Goal: Task Accomplishment & Management: Complete application form

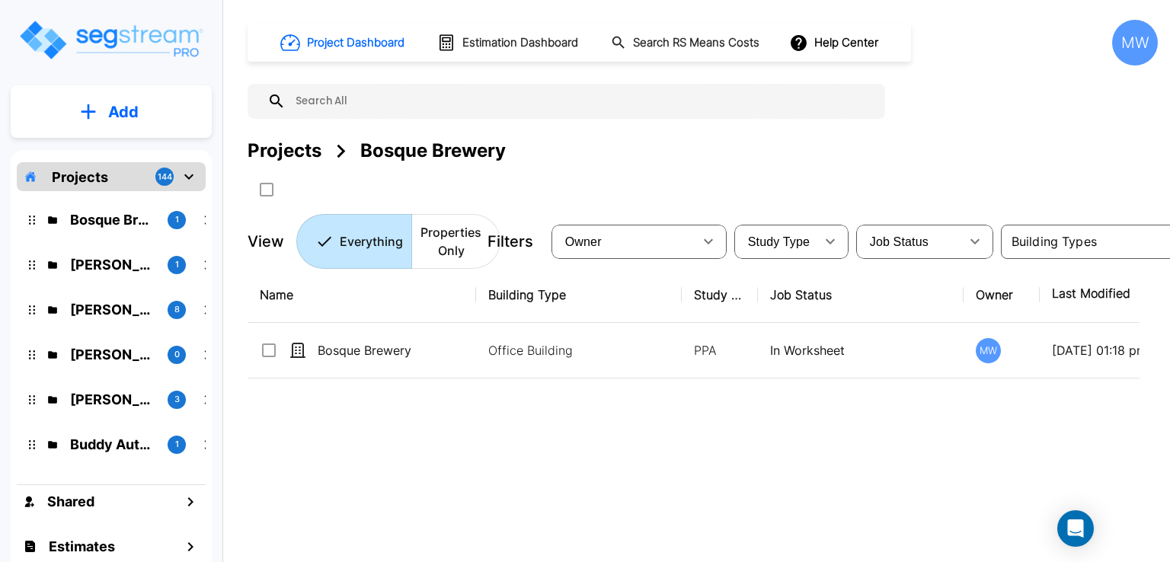
click at [181, 173] on icon "mailbox folders" at bounding box center [189, 177] width 18 height 18
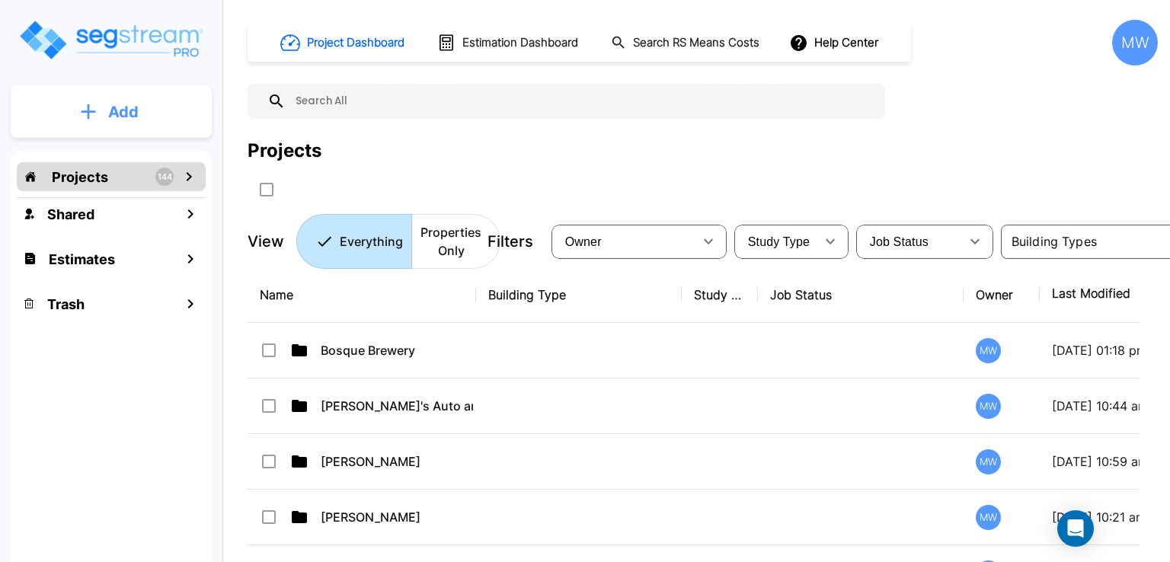
click at [132, 101] on p "Add" at bounding box center [123, 112] width 30 height 23
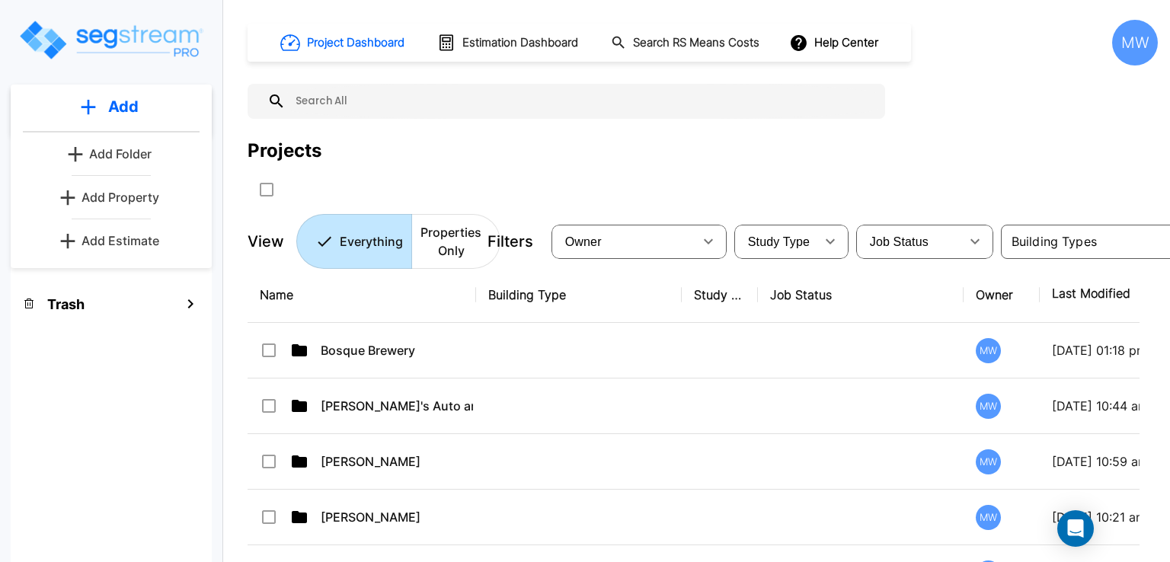
click at [135, 154] on p "Add Folder" at bounding box center [120, 154] width 62 height 18
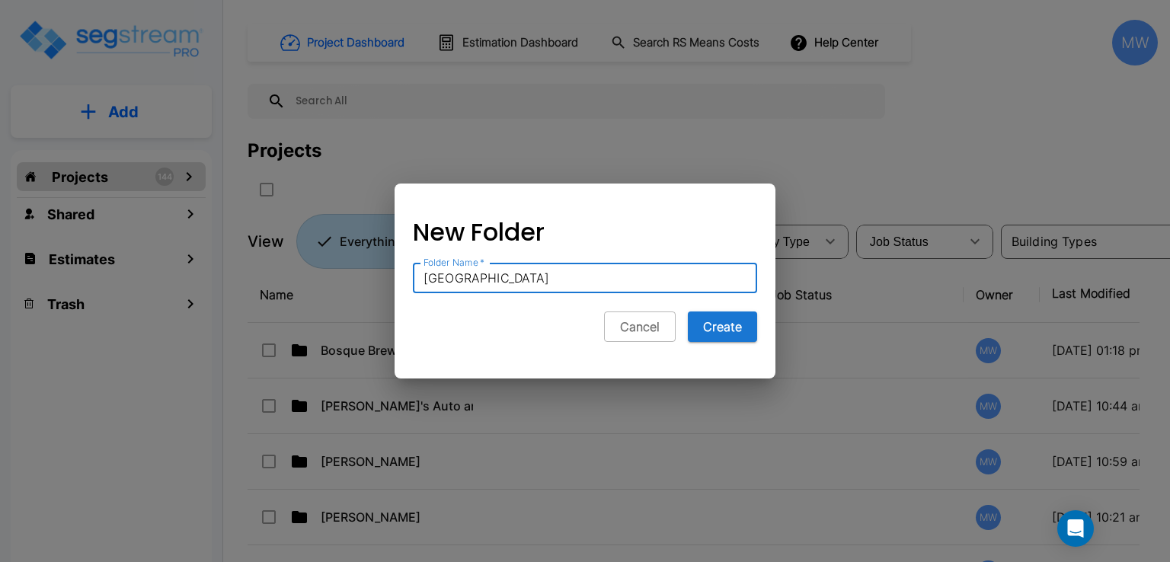
type input "Lake House"
click at [688, 311] on button "Create" at bounding box center [722, 326] width 69 height 30
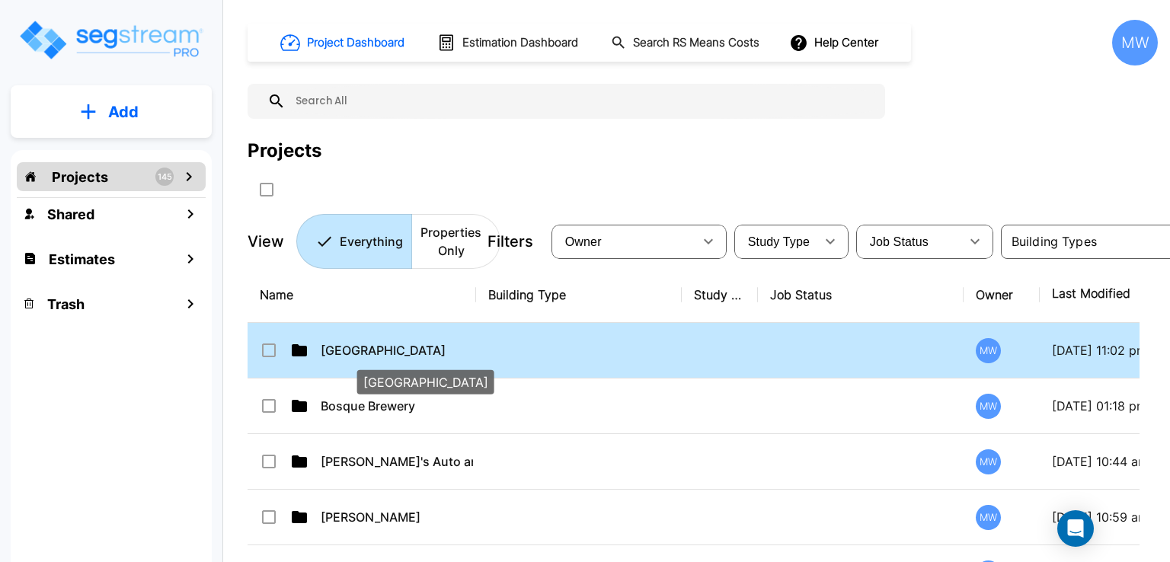
click at [379, 346] on p "Lake House" at bounding box center [397, 350] width 152 height 18
click at [376, 344] on p "Lake House" at bounding box center [397, 350] width 152 height 18
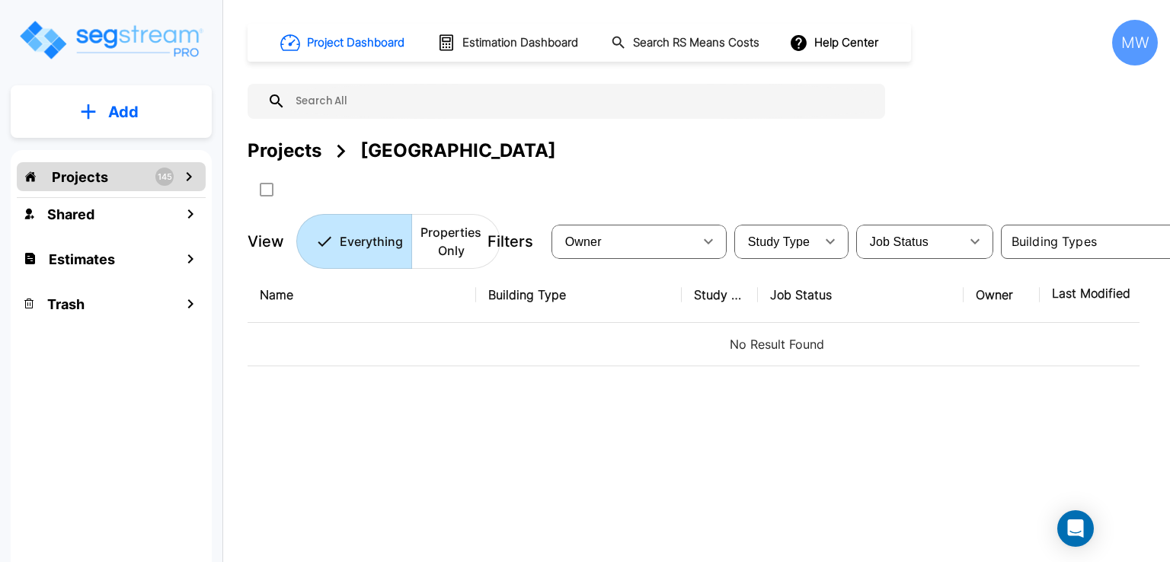
click at [131, 110] on p "Add" at bounding box center [123, 112] width 30 height 23
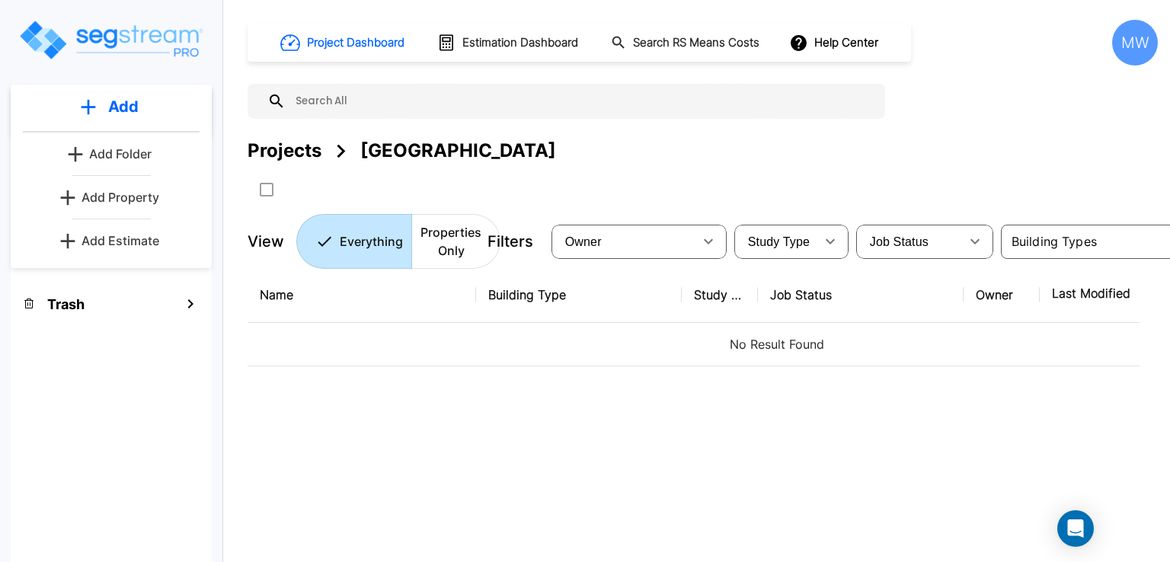
click at [586, 391] on div "Name Building Type Study Type Job Status Owner Last Modified Action No Result F…" at bounding box center [693, 441] width 892 height 349
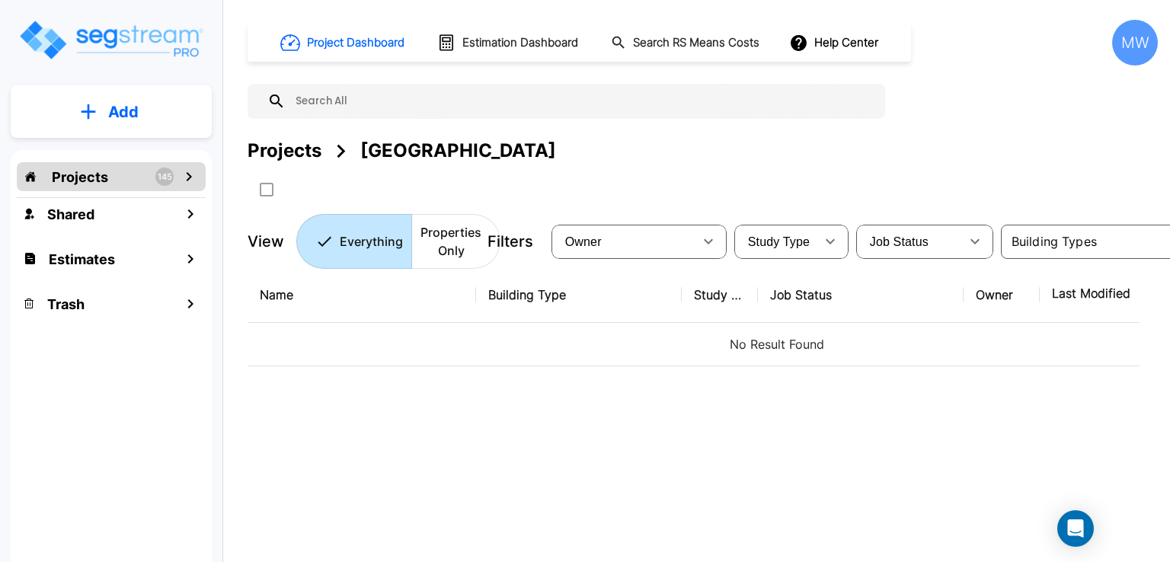
click at [69, 101] on button "Add" at bounding box center [111, 112] width 201 height 44
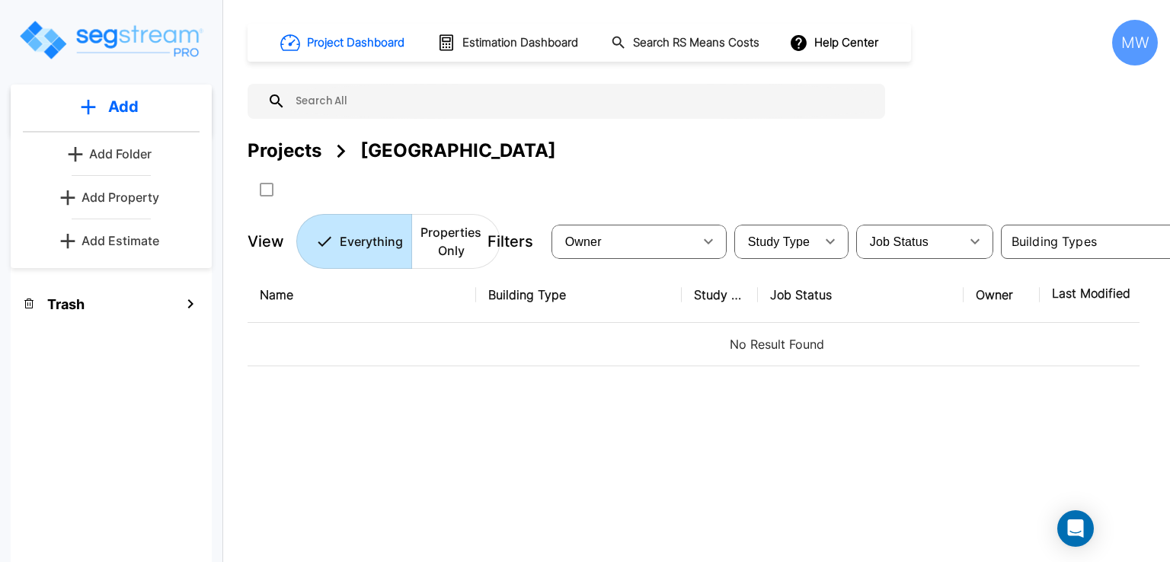
click at [137, 203] on p "Add Property" at bounding box center [120, 197] width 78 height 18
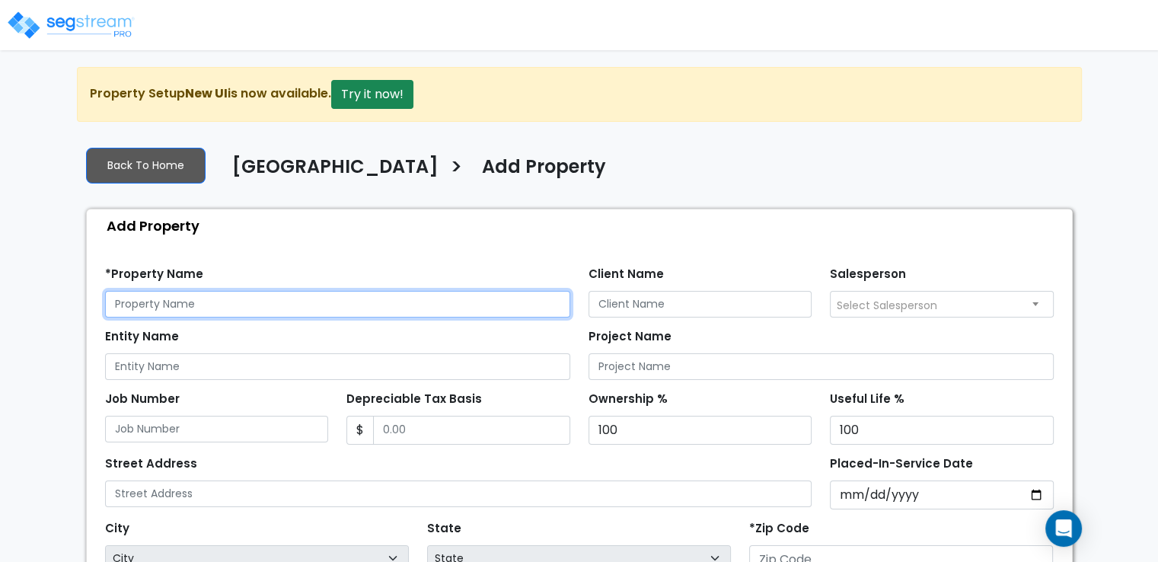
click at [277, 301] on input "text" at bounding box center [337, 304] width 465 height 27
type input "Mark weak ahh"
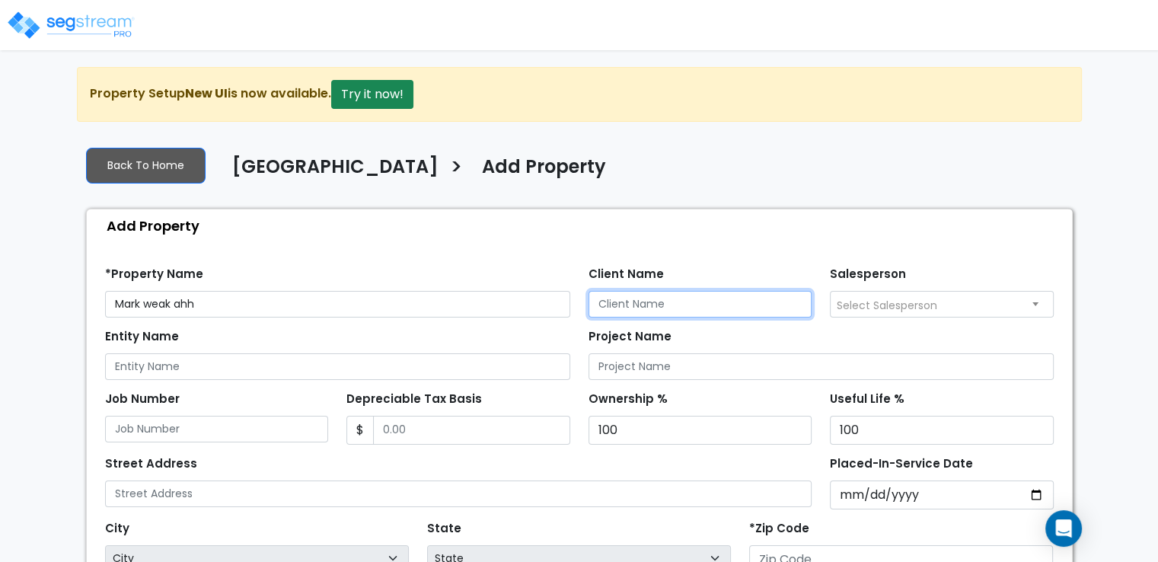
click at [727, 292] on input "Client Name" at bounding box center [701, 304] width 224 height 27
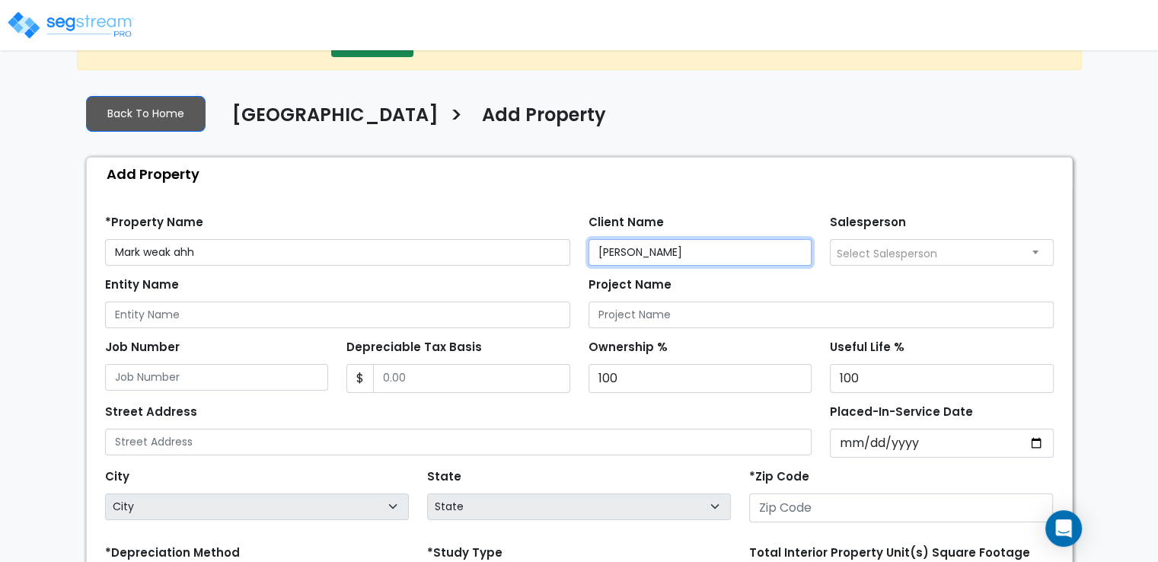
scroll to position [76, 0]
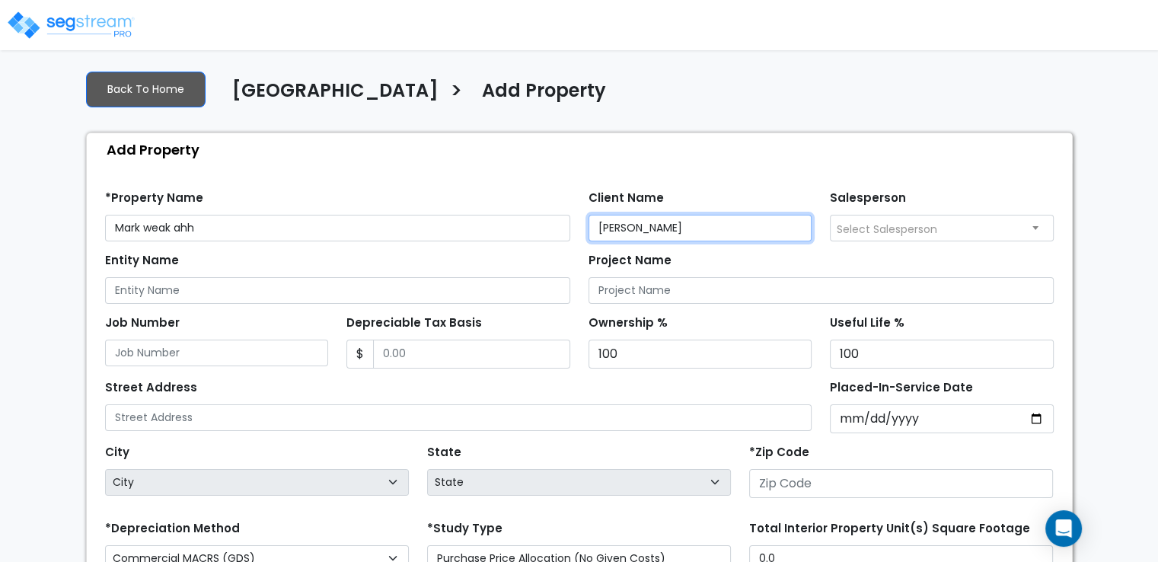
type input "Michael Woeber"
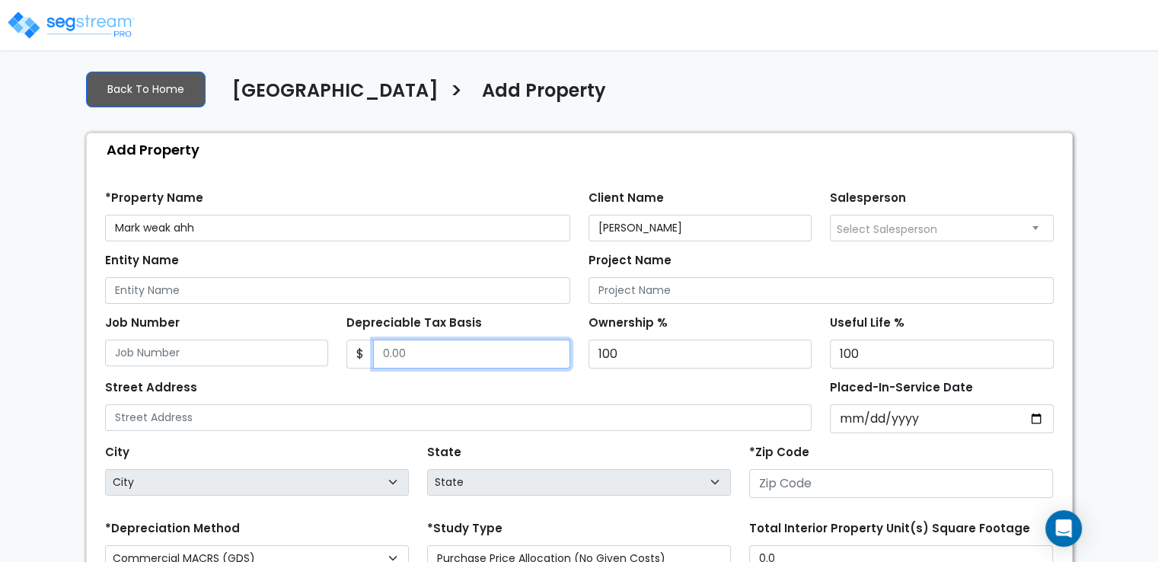
click at [477, 354] on input "Depreciable Tax Basis" at bounding box center [471, 354] width 197 height 29
type input "3,400,000"
click at [495, 313] on div "Depreciable Tax Basis $ 3,400,000" at bounding box center [458, 339] width 224 height 57
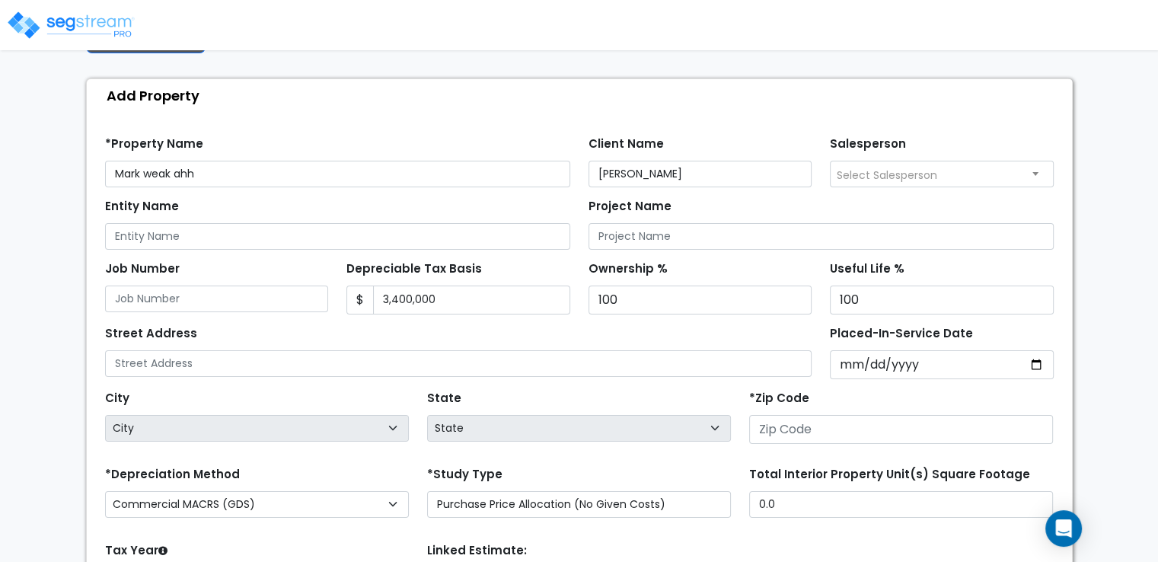
scroll to position [152, 0]
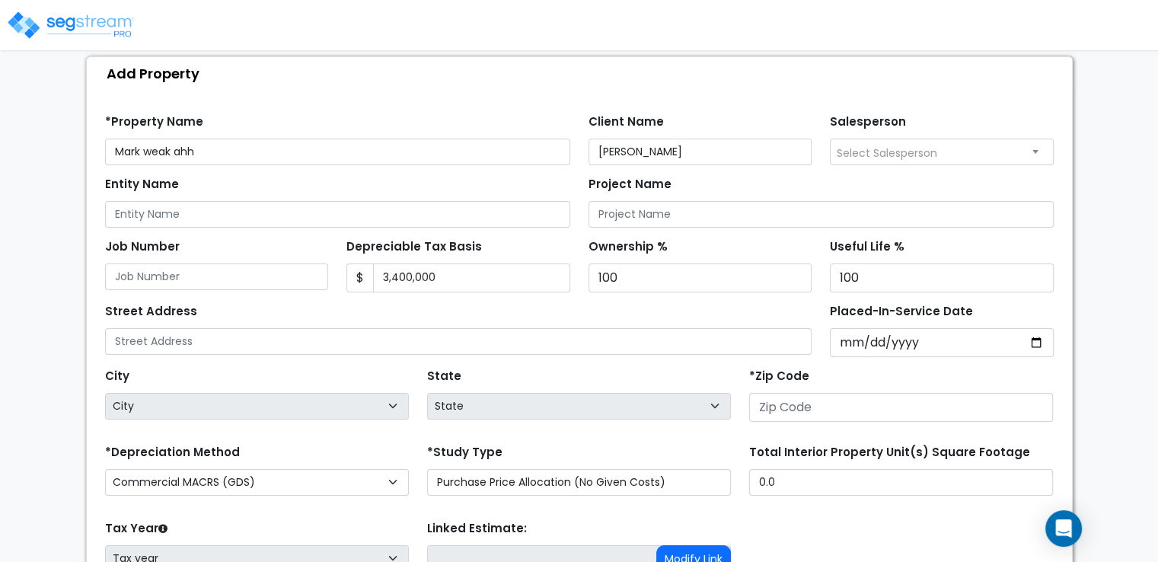
click at [405, 319] on div "Street Address" at bounding box center [458, 327] width 707 height 55
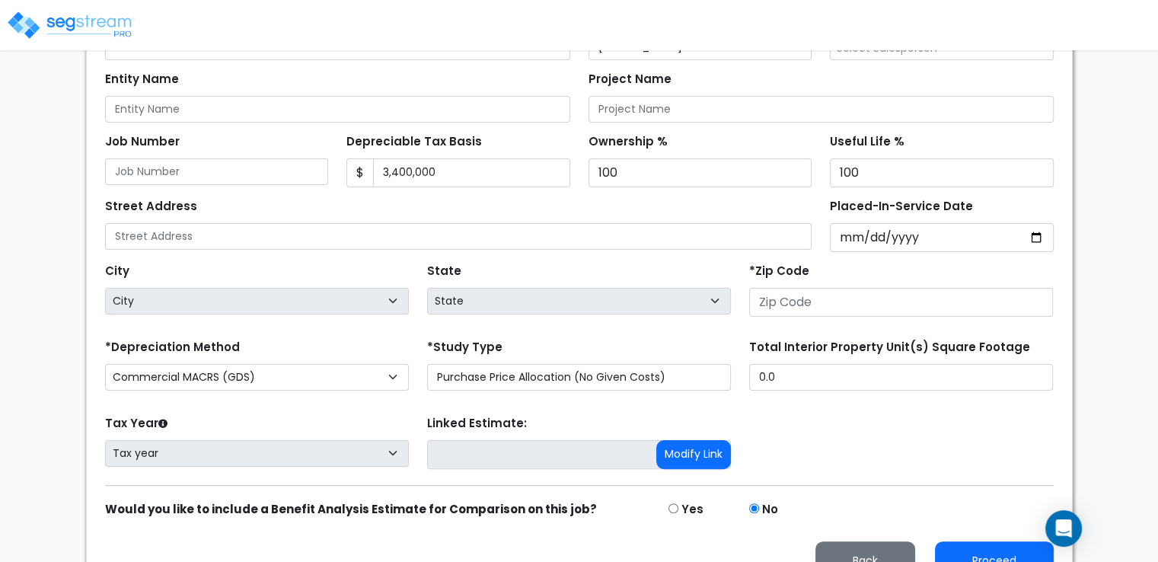
scroll to position [286, 0]
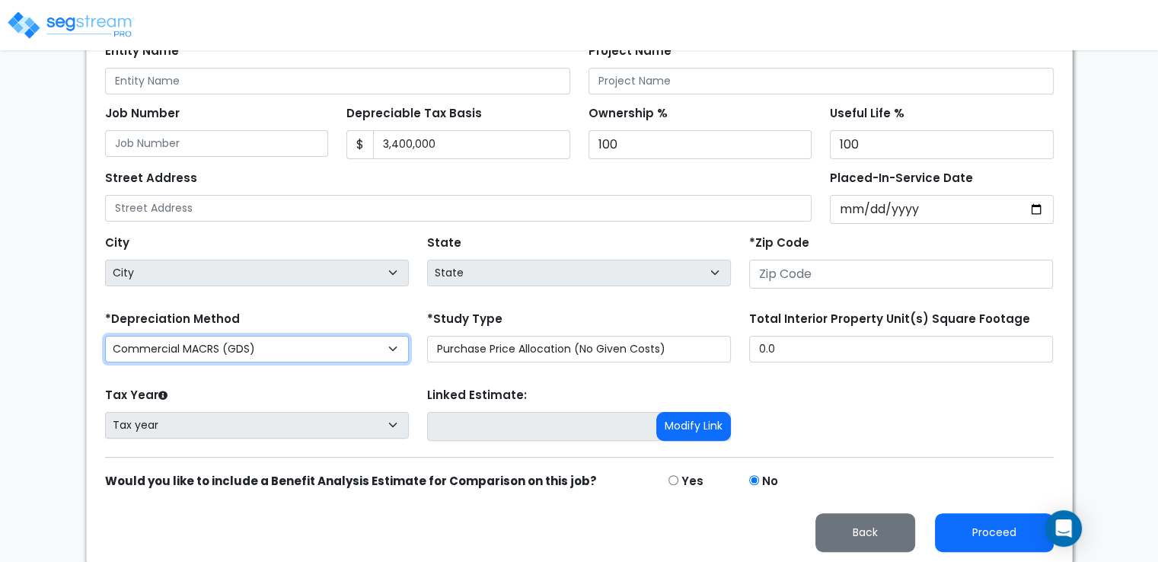
click at [359, 351] on select "Commercial MACRS (GDS) Residential Rental MACRS (GDS) Commercial MACRS (ADS) Co…" at bounding box center [257, 349] width 304 height 27
select select "CRM(_11"
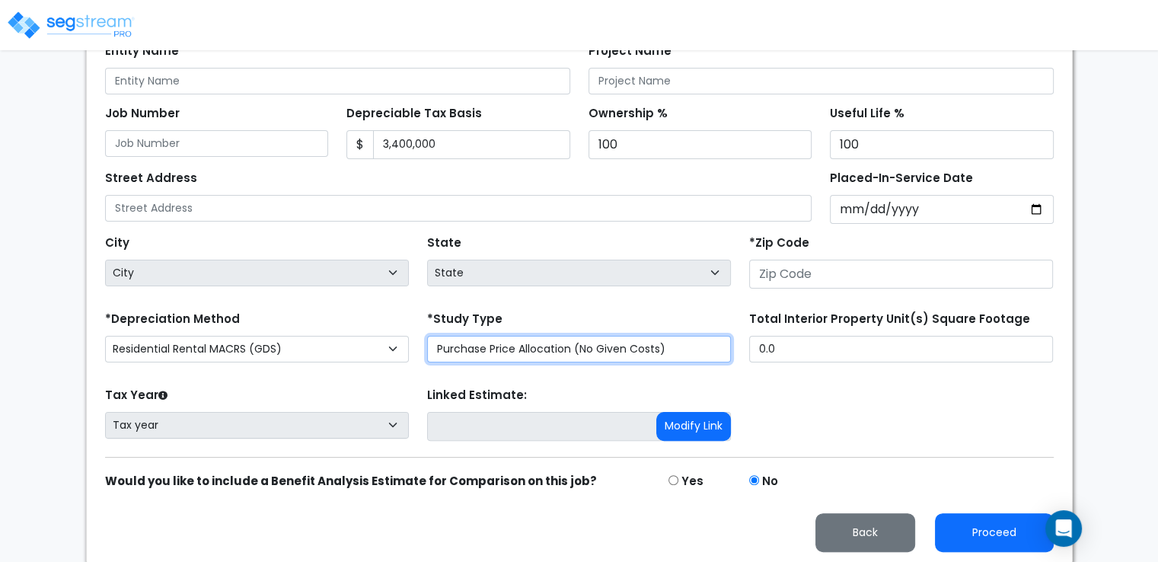
click at [533, 345] on select "Purchase Price Allocation (No Given Costs) New Construction / Reno / TI's (Give…" at bounding box center [579, 349] width 304 height 27
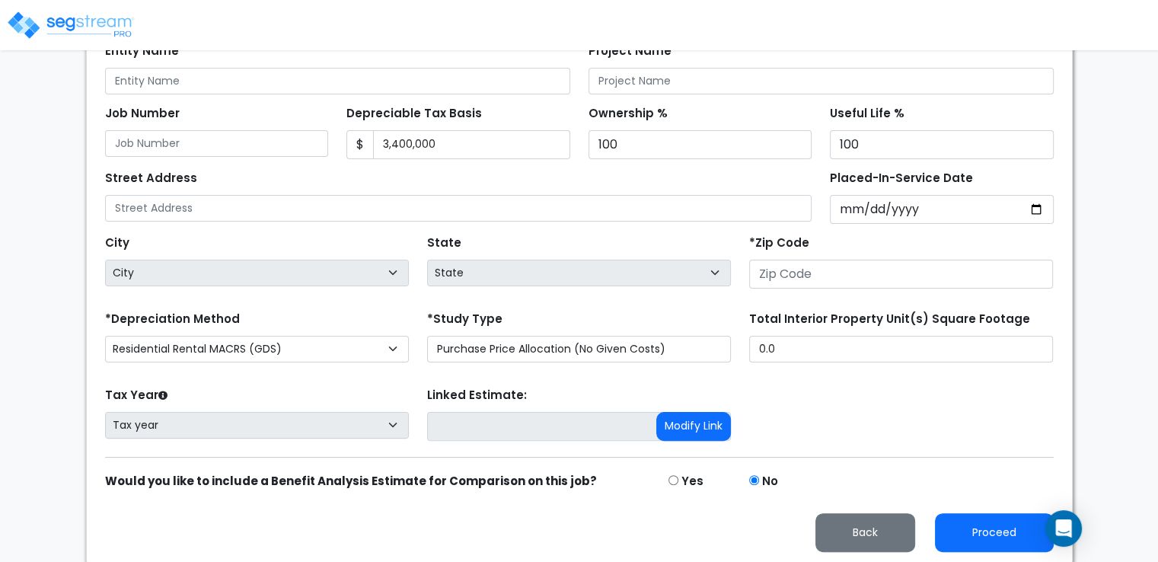
click at [528, 321] on div "*Study Type Purchase Price Allocation (No Given Costs) New Construction / Reno …" at bounding box center [579, 335] width 304 height 55
click at [1037, 209] on input "Placed-In-Service Date" at bounding box center [942, 209] width 224 height 29
click at [804, 244] on label "*Zip Code" at bounding box center [779, 244] width 60 height 18
click at [956, 237] on div "*Zip Code" at bounding box center [901, 259] width 304 height 57
click at [1025, 209] on input "Placed-In-Service Date" at bounding box center [942, 209] width 224 height 29
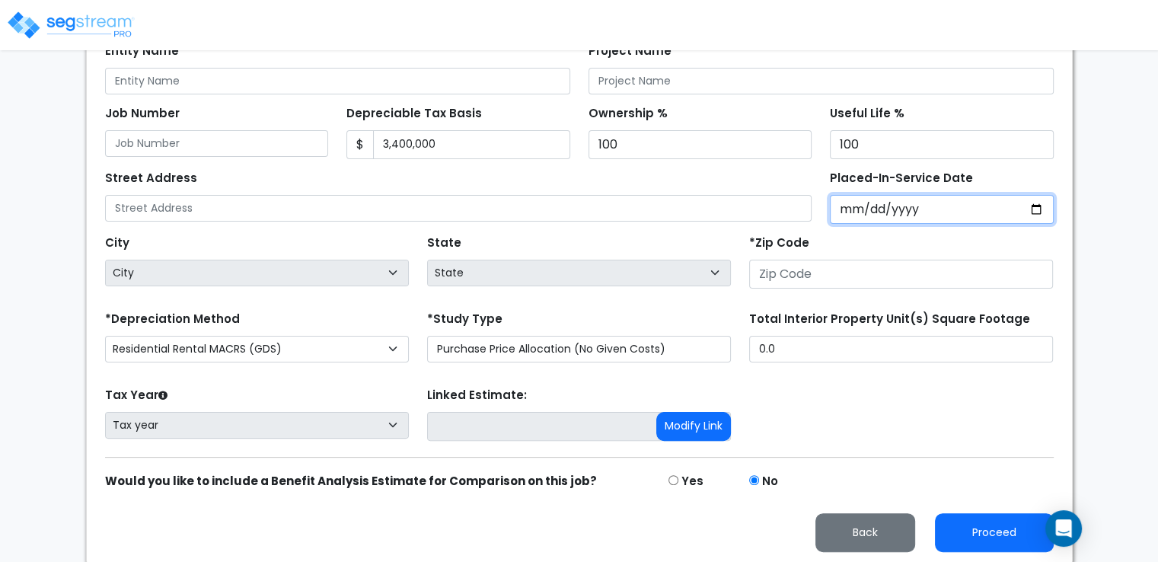
click at [1042, 206] on input "Placed-In-Service Date" at bounding box center [942, 209] width 224 height 29
click at [1042, 177] on div "Placed-In-Service Date" at bounding box center [942, 195] width 242 height 57
drag, startPoint x: 1036, startPoint y: 209, endPoint x: 1051, endPoint y: 162, distance: 48.9
click at [1050, 162] on div "Street Address Placed-In-Service Date *Purchase Date" at bounding box center [579, 191] width 967 height 65
click at [1034, 211] on input "Placed-In-Service Date" at bounding box center [942, 209] width 224 height 29
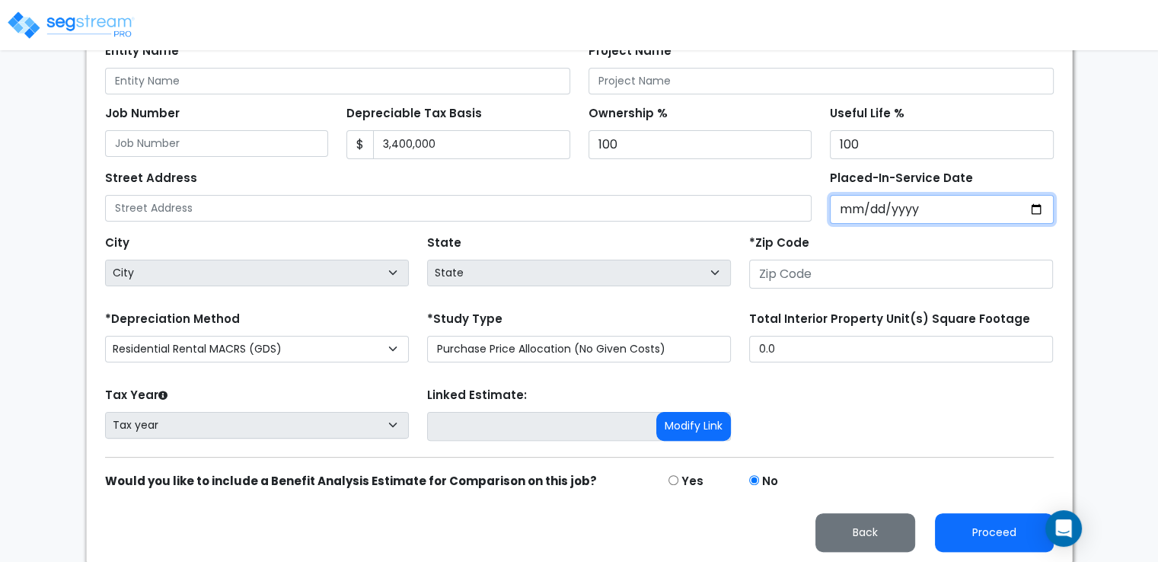
click at [1037, 206] on input "Placed-In-Service Date" at bounding box center [942, 209] width 224 height 29
click at [862, 211] on input "Placed-In-Service Date" at bounding box center [942, 209] width 224 height 29
type input "0002-01-30"
select select "2"
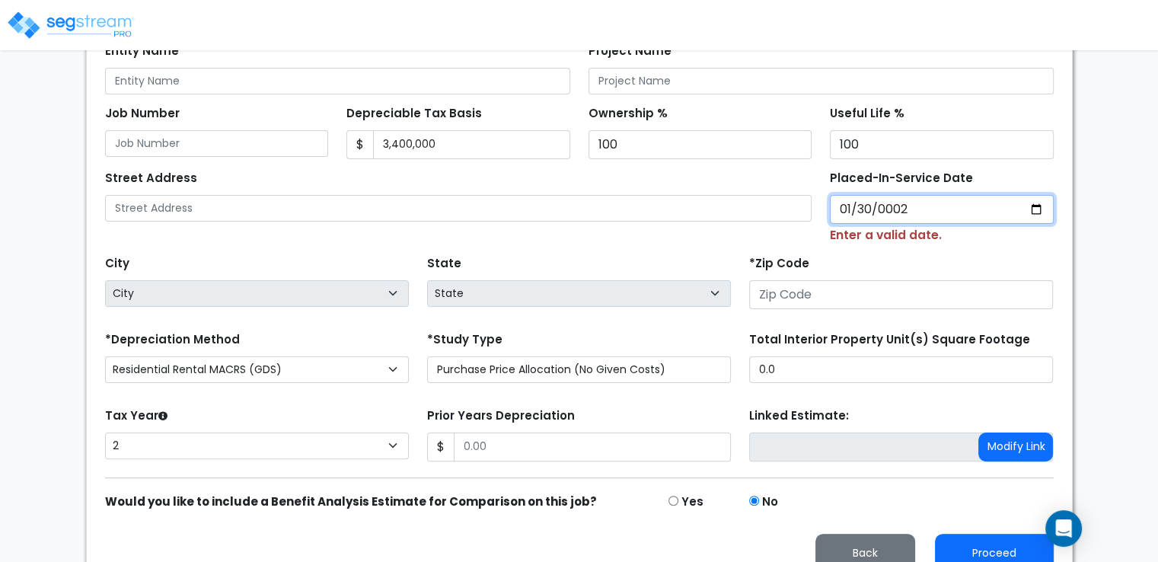
type input "0020-01-30"
select select "20"
type input "0202-01-30"
select select "202"
type input "2022-01-30"
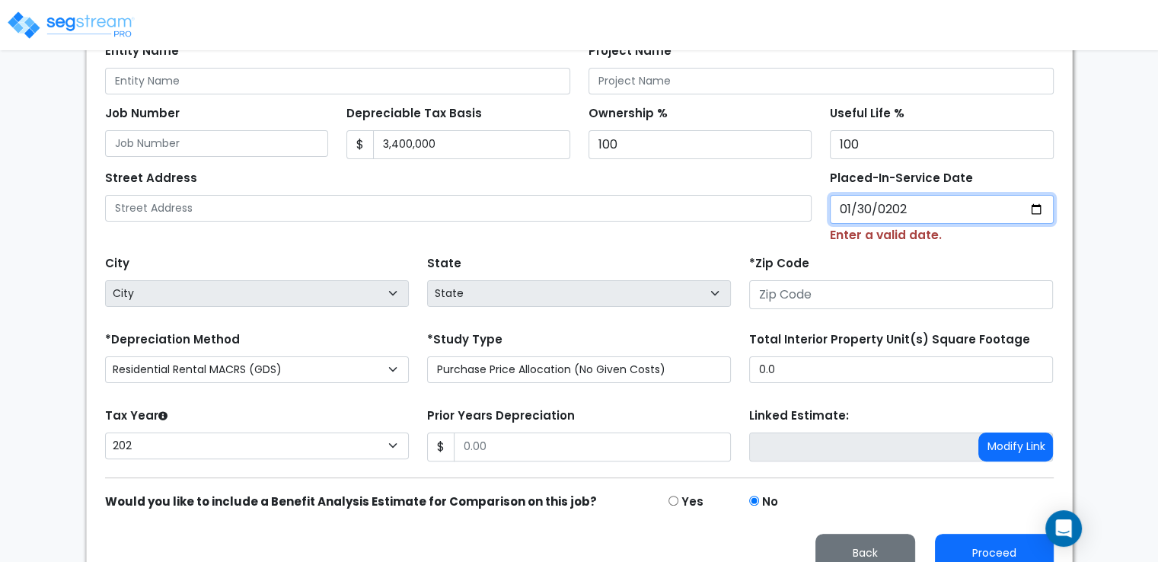
select select "2022"
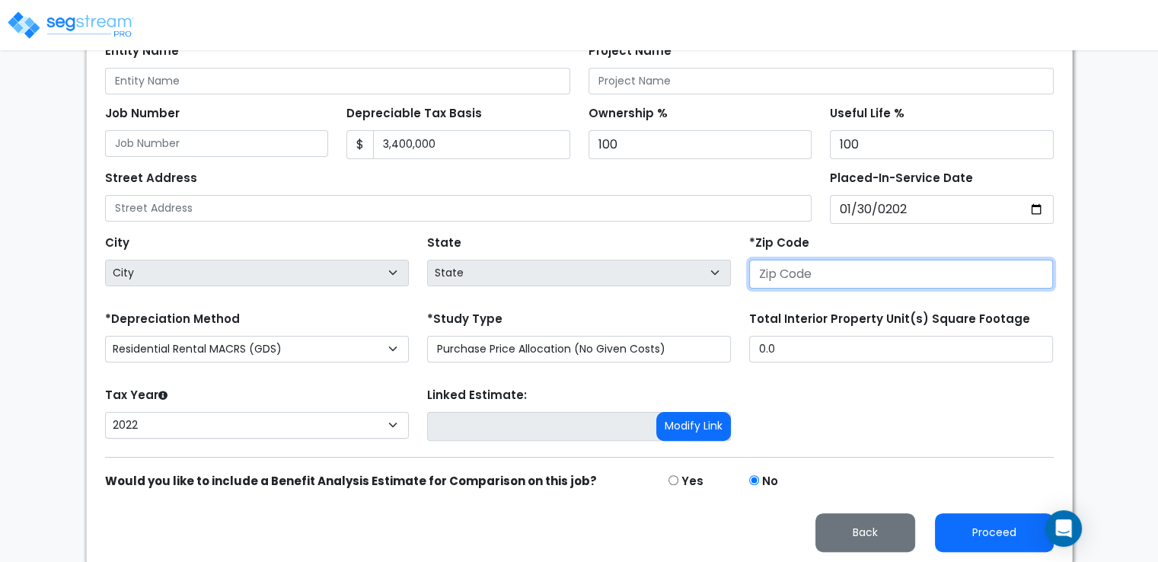
click at [805, 260] on input "number" at bounding box center [901, 274] width 304 height 29
click at [683, 227] on div "City City State State National Average AB AK AL AR AZ BC CA CO CT DC DE FL GA H…" at bounding box center [579, 258] width 967 height 69
click at [783, 263] on input "number" at bounding box center [901, 274] width 304 height 29
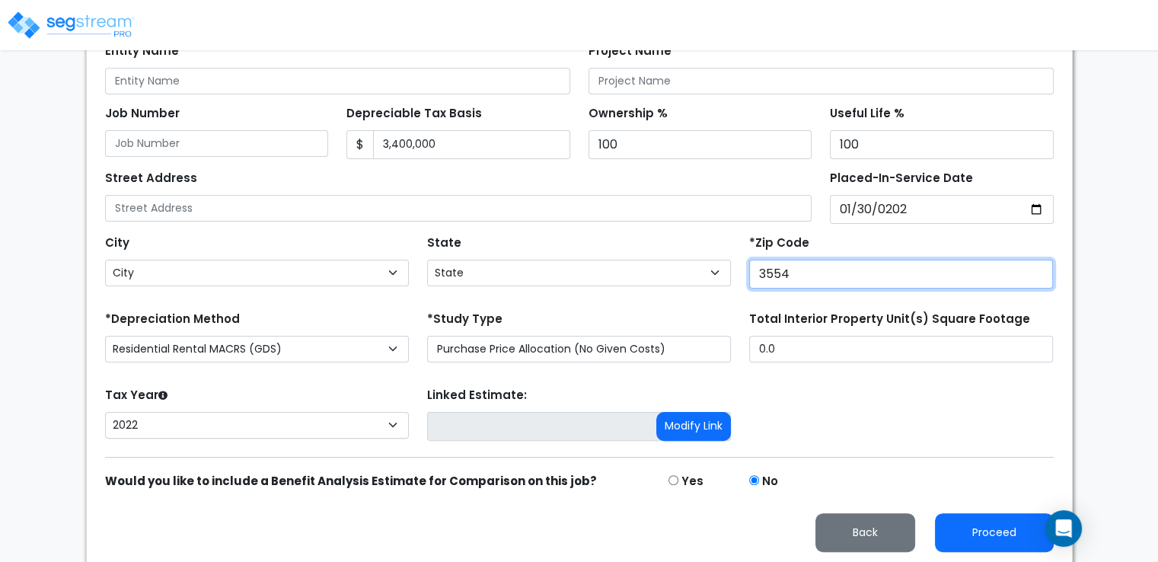
type input "35541"
select select "AL"
type input "35541"
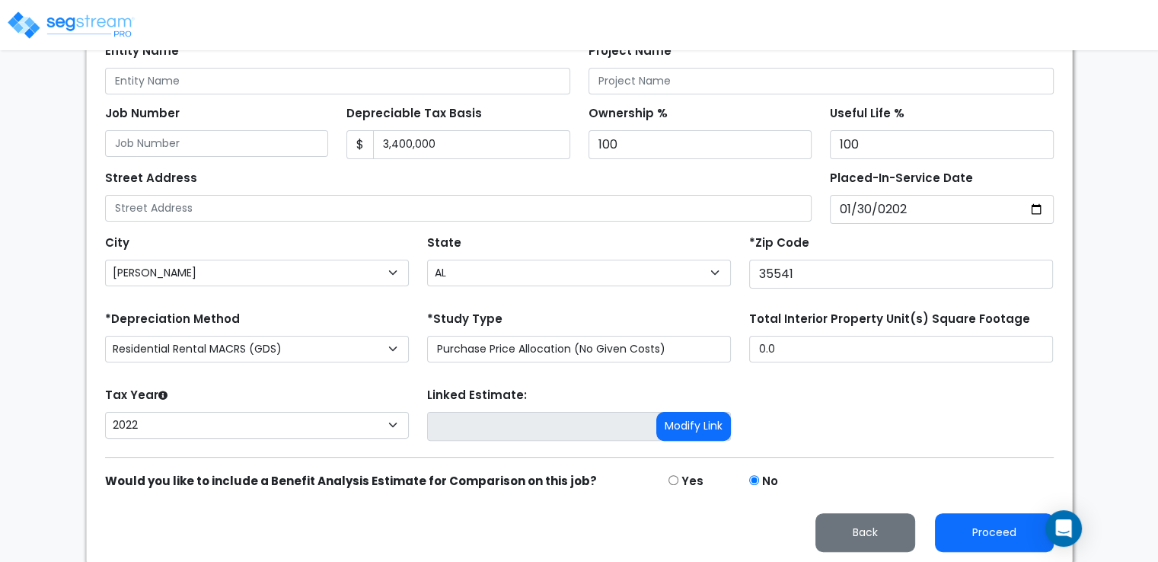
click at [892, 388] on div "Tax Year Please Enter The Placed In Service Date First. 2026 2025 2024 2023 202…" at bounding box center [579, 414] width 967 height 61
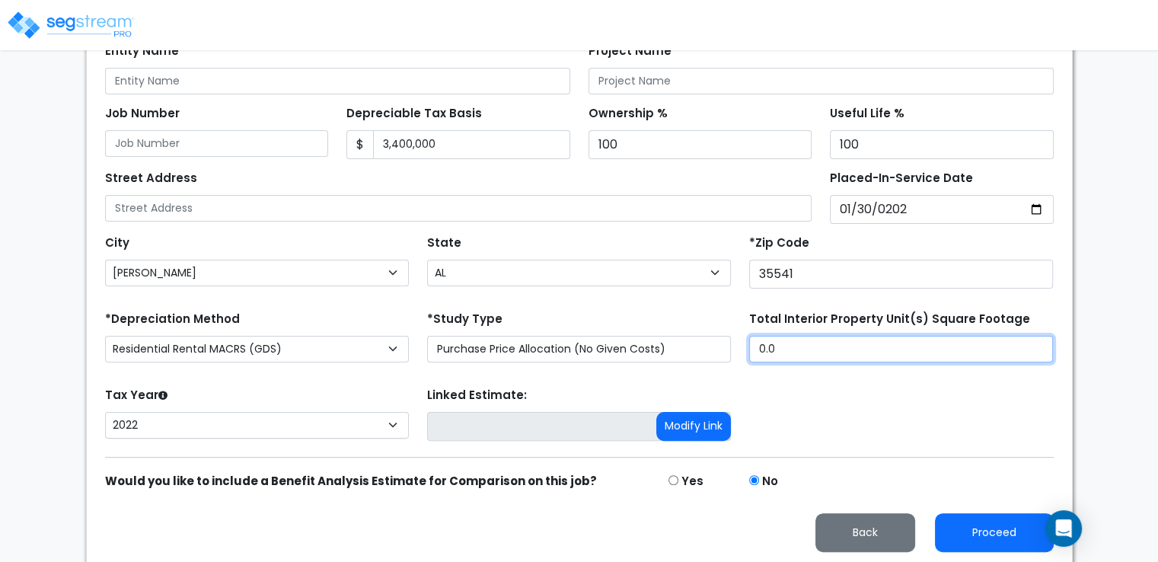
drag, startPoint x: 850, startPoint y: 346, endPoint x: 777, endPoint y: 351, distance: 73.2
click at [777, 353] on input "0.0" at bounding box center [901, 349] width 304 height 27
type input "."
type input "6,311"
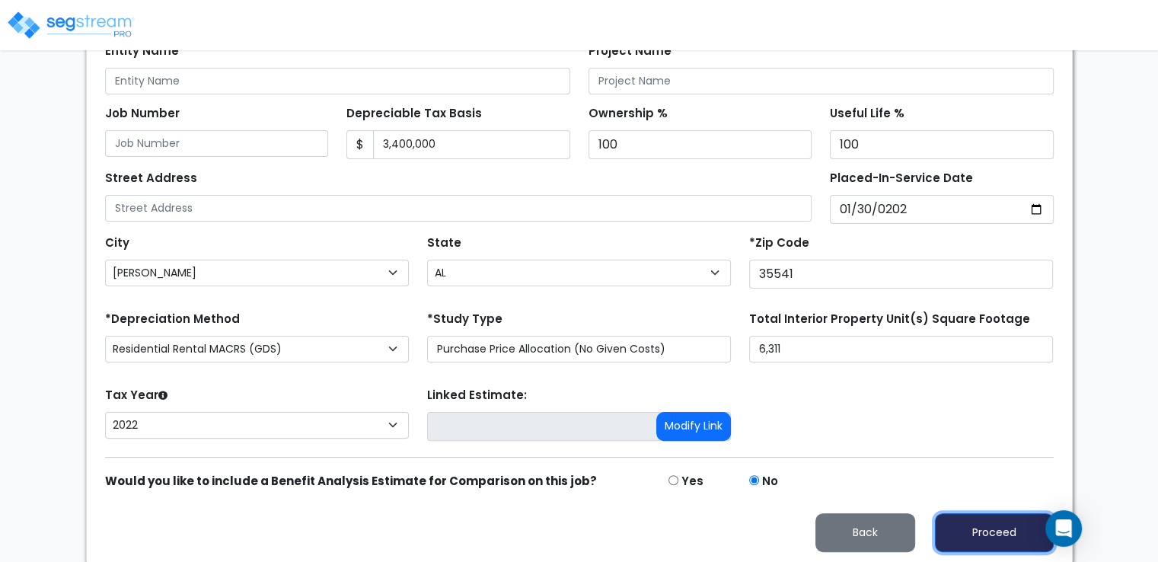
click at [961, 522] on button "Proceed" at bounding box center [994, 532] width 119 height 39
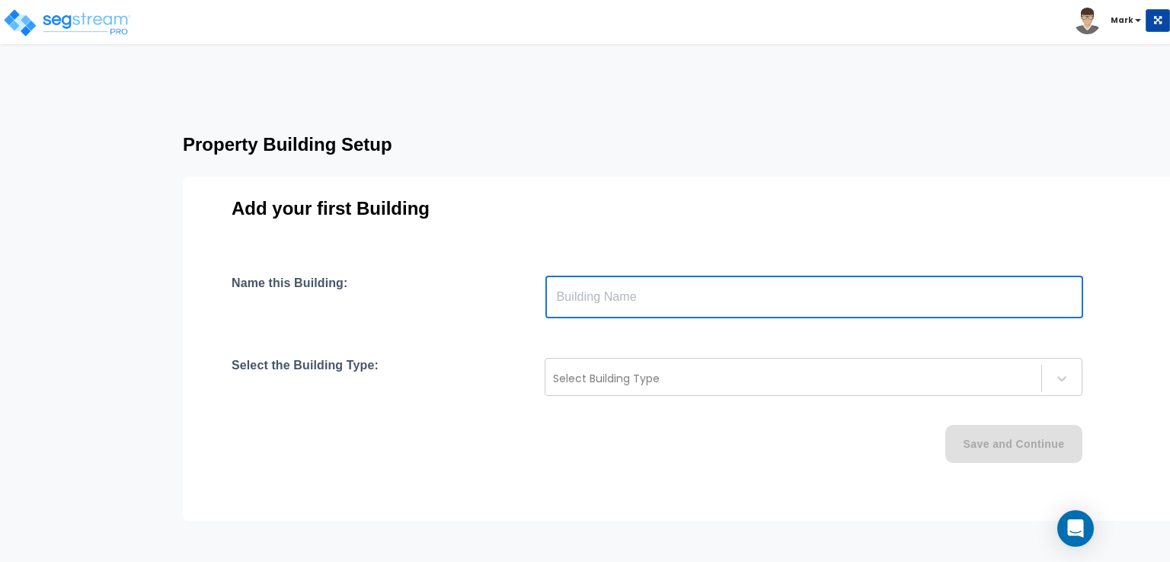
click at [627, 290] on input "text" at bounding box center [814, 297] width 538 height 43
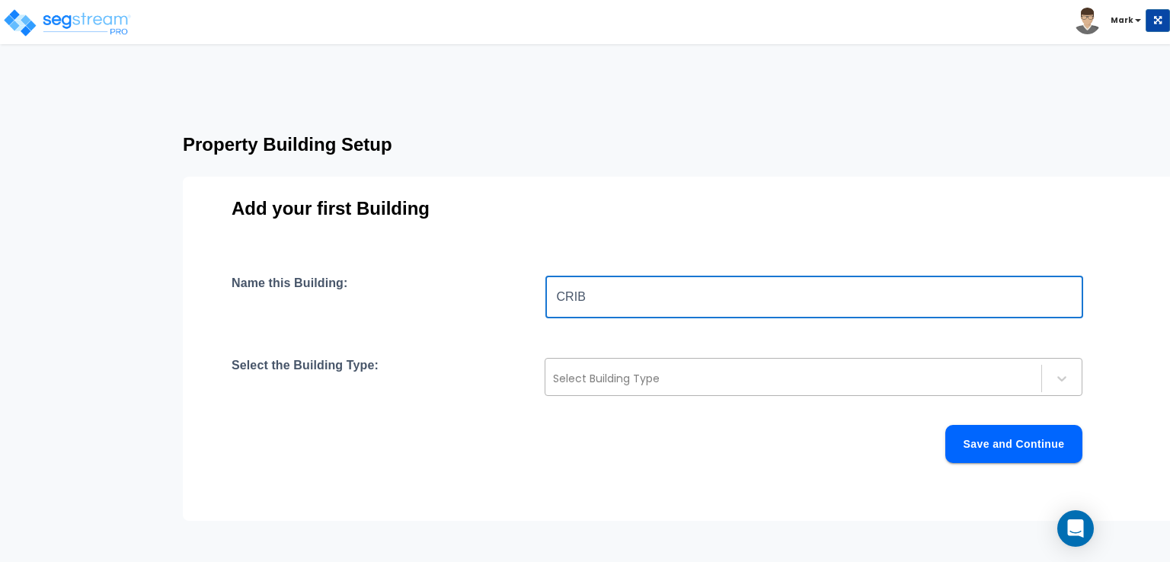
type input "CRIB"
click at [717, 378] on div at bounding box center [793, 378] width 480 height 18
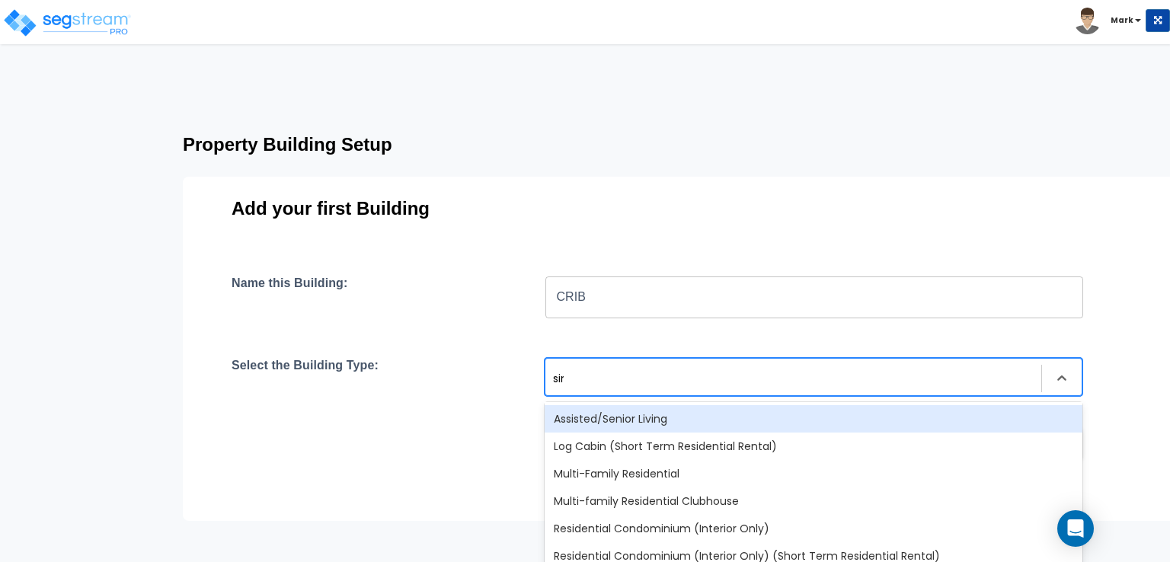
type input "sing"
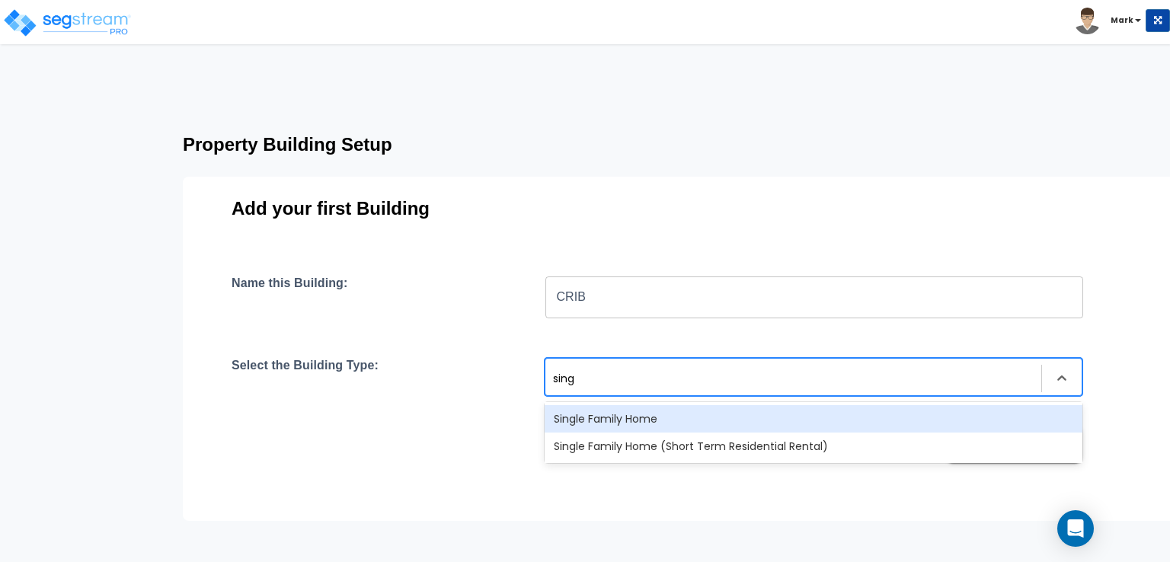
click at [694, 425] on div "Single Family Home" at bounding box center [813, 418] width 538 height 27
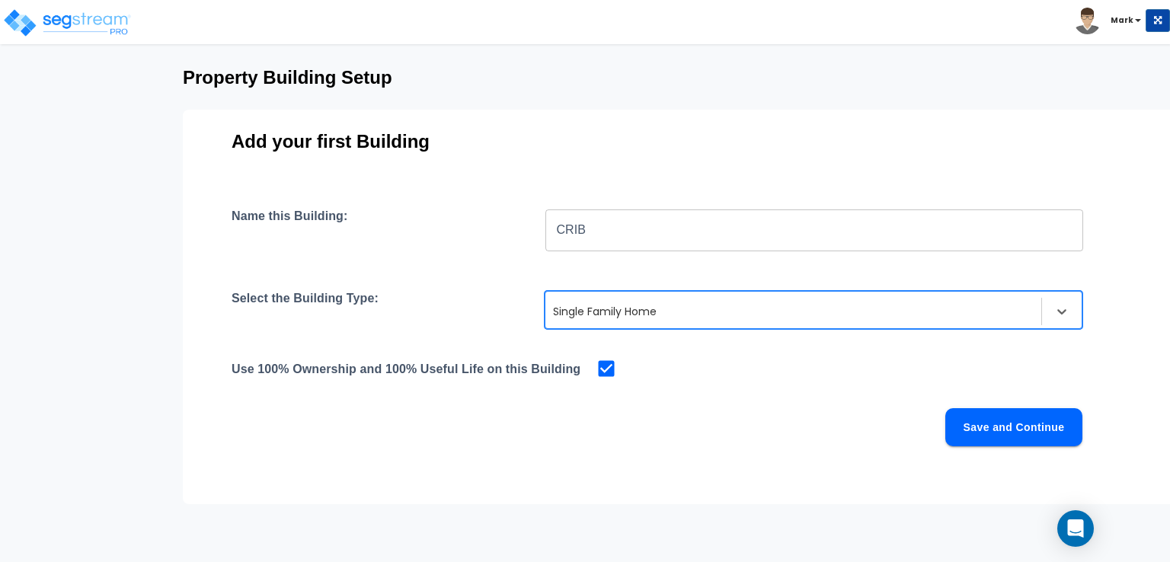
click at [978, 427] on button "Save and Continue" at bounding box center [1013, 427] width 137 height 38
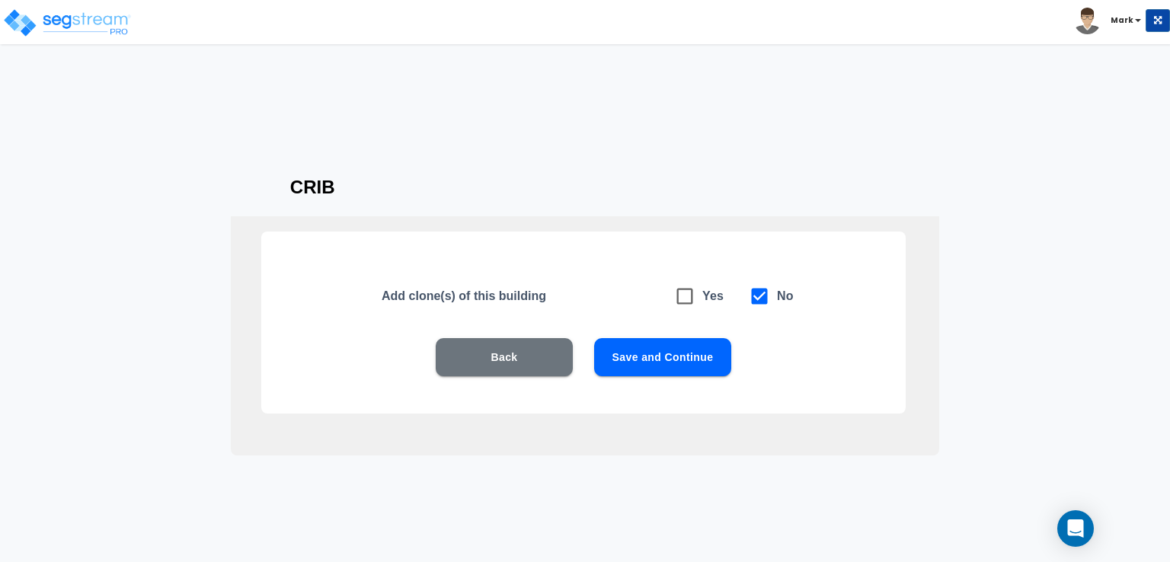
click at [687, 372] on button "Save and Continue" at bounding box center [662, 357] width 137 height 38
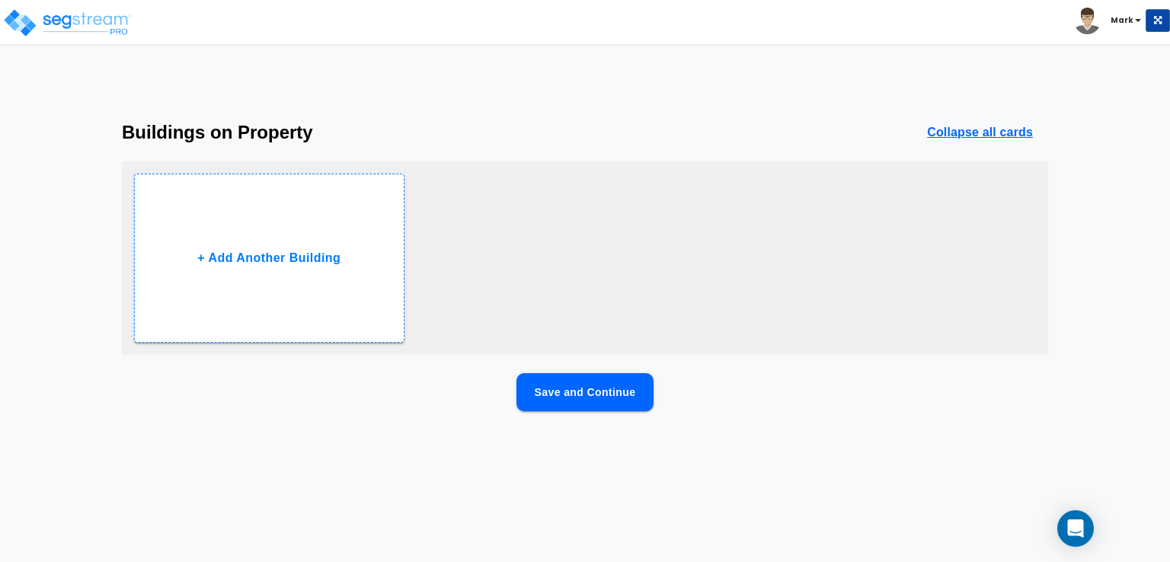
scroll to position [0, 0]
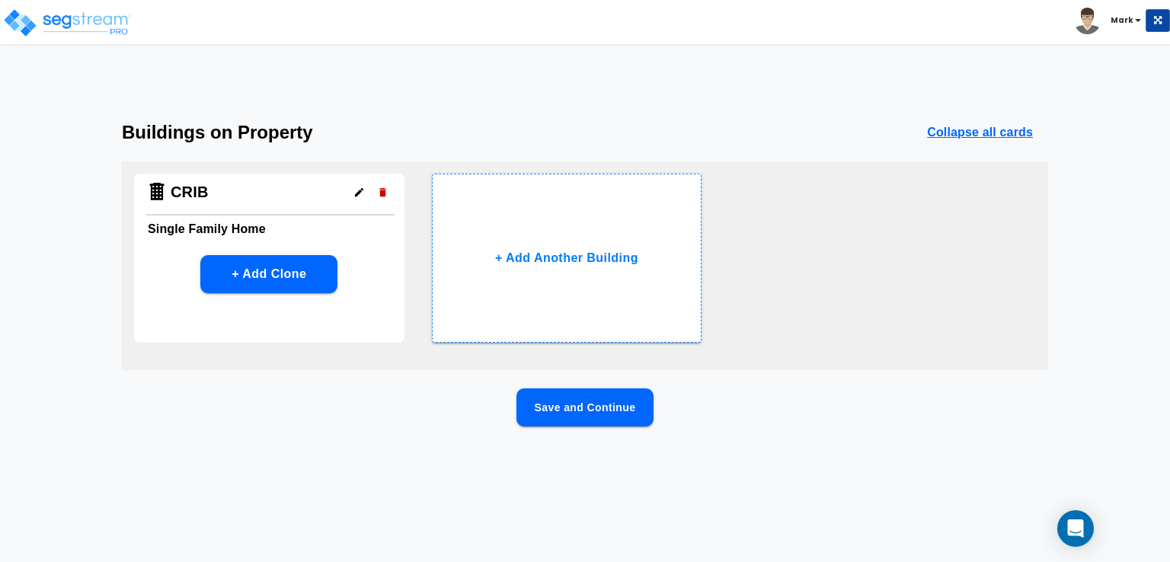
click at [576, 397] on button "Save and Continue" at bounding box center [584, 407] width 137 height 38
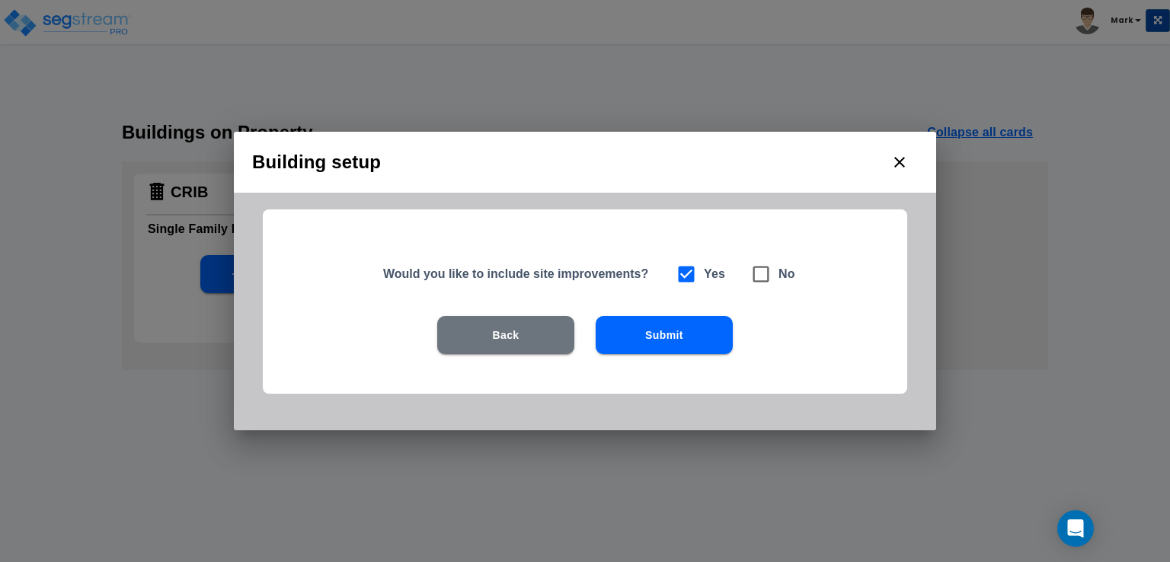
drag, startPoint x: 654, startPoint y: 337, endPoint x: 662, endPoint y: 342, distance: 9.3
click at [661, 342] on button "Submit" at bounding box center [663, 335] width 137 height 38
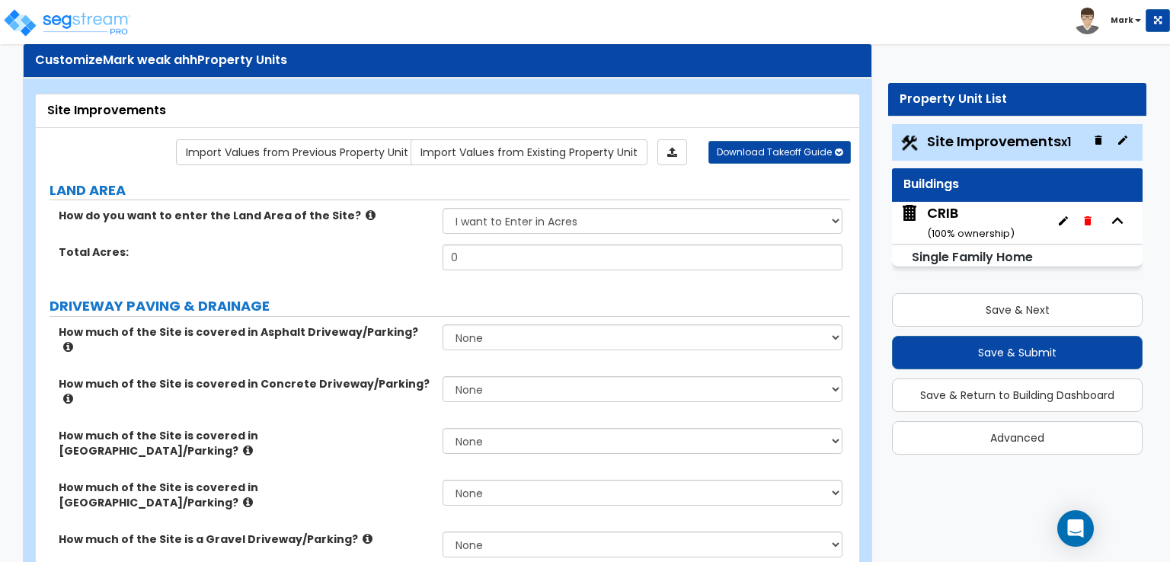
scroll to position [76, 0]
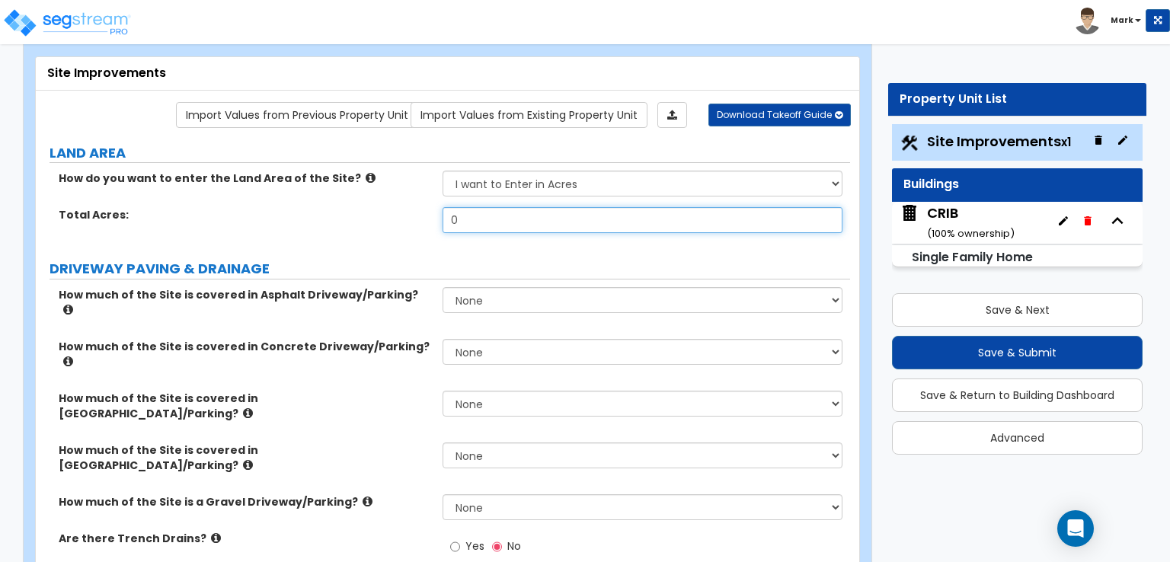
drag, startPoint x: 489, startPoint y: 219, endPoint x: 420, endPoint y: 223, distance: 68.6
click at [429, 223] on div "Total Acres: 0" at bounding box center [443, 225] width 814 height 37
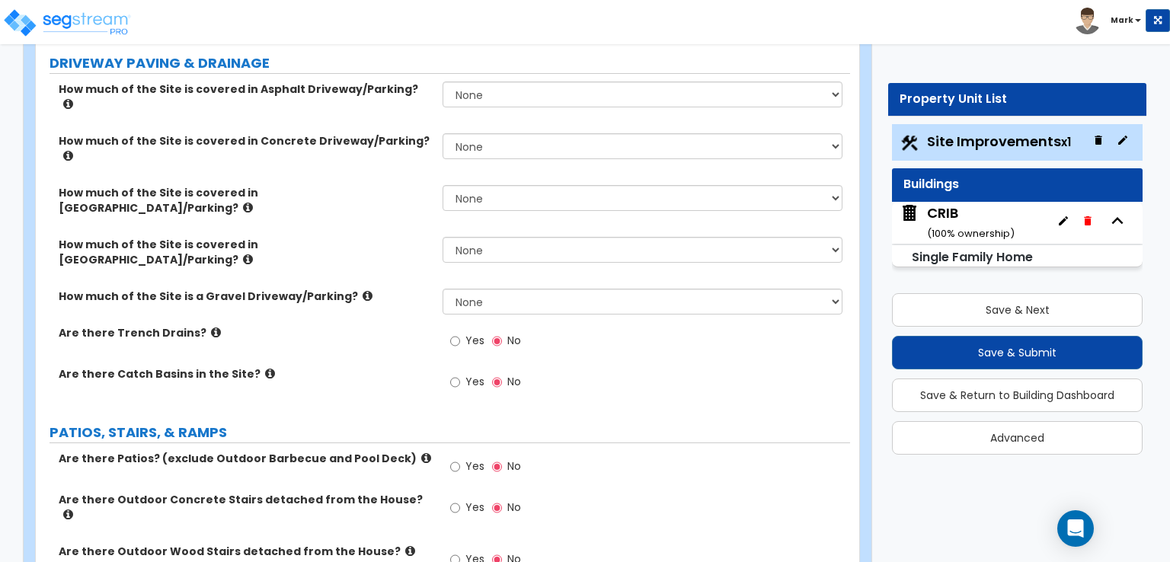
scroll to position [305, 0]
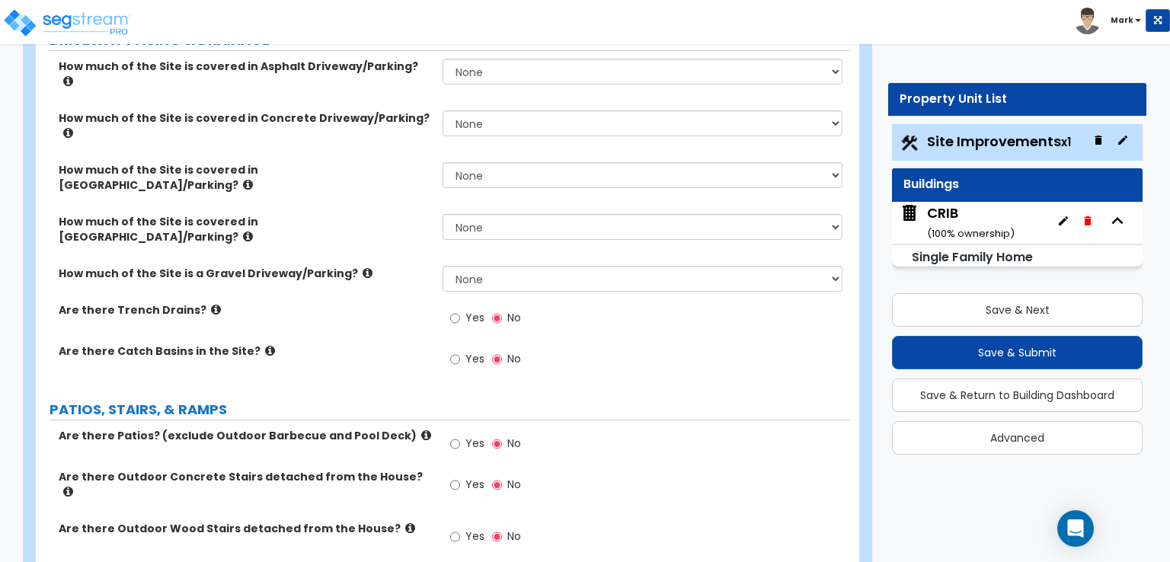
type input "151"
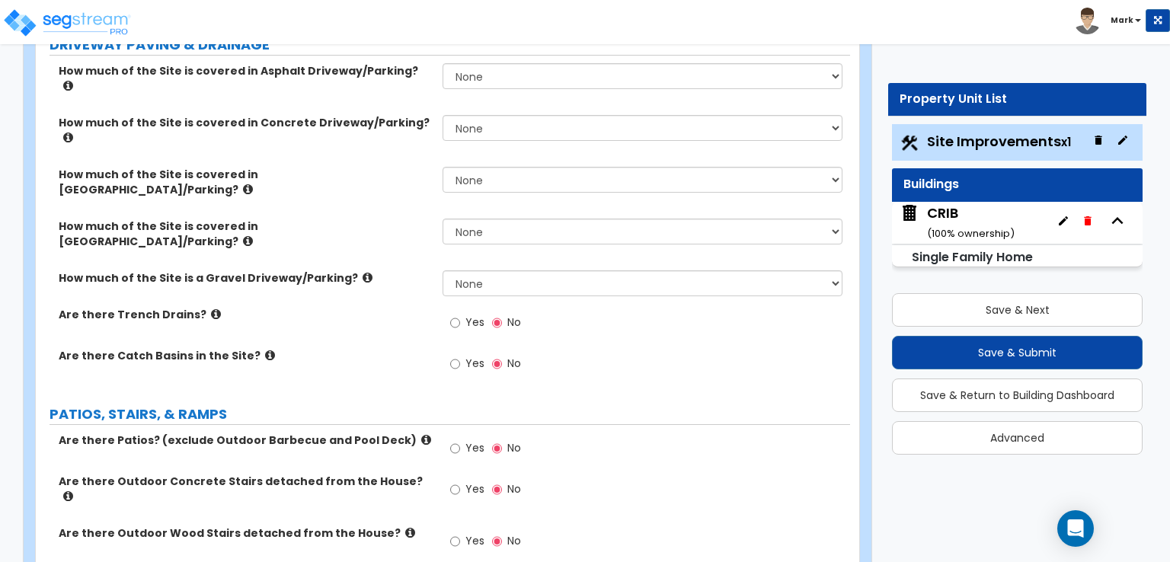
click at [465, 314] on span "Yes" at bounding box center [474, 321] width 19 height 15
click at [460, 314] on input "Yes" at bounding box center [455, 322] width 10 height 17
radio input "true"
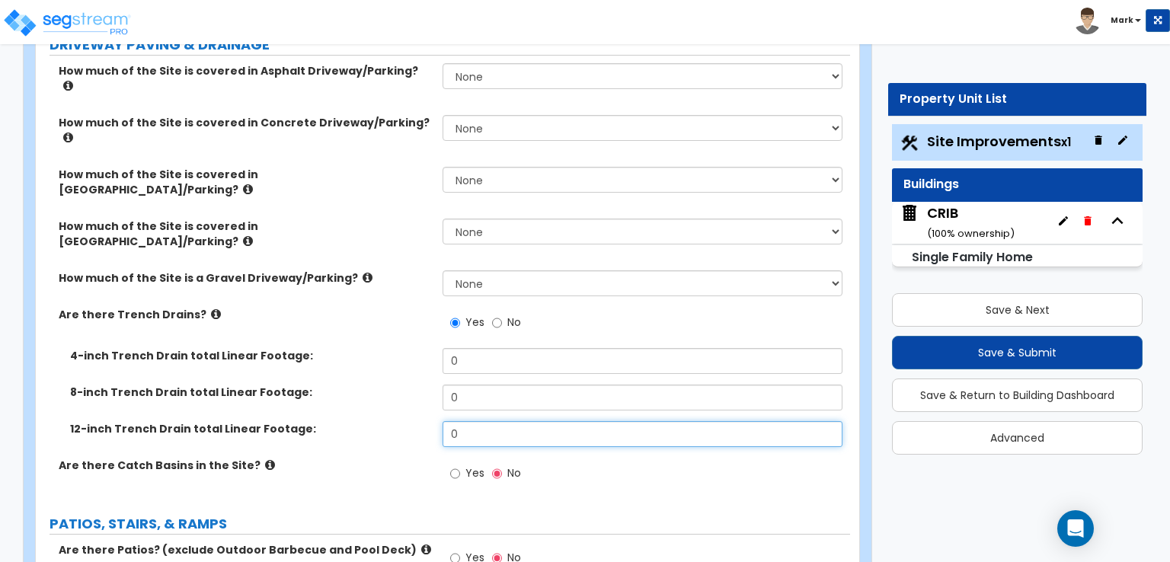
drag, startPoint x: 506, startPoint y: 362, endPoint x: 359, endPoint y: 399, distance: 150.9
click at [359, 399] on div "How much of the Site is covered in Asphalt Driveway/Parking? None I want to Ent…" at bounding box center [442, 281] width 791 height 436
type input "65"
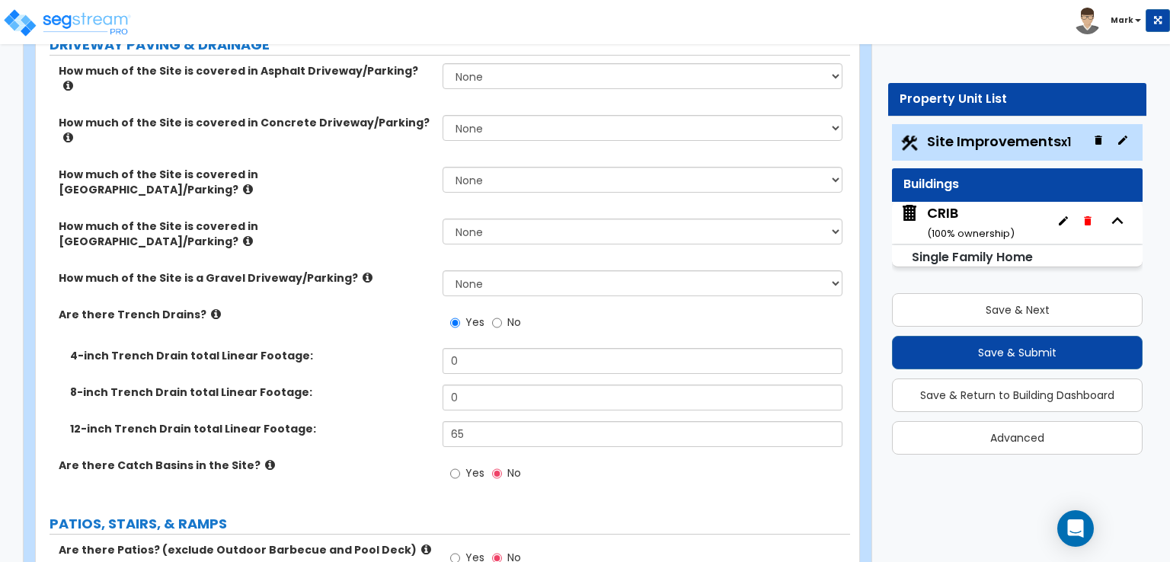
click at [370, 458] on div "Are there Catch Basins in the Site? Yes No" at bounding box center [443, 478] width 814 height 41
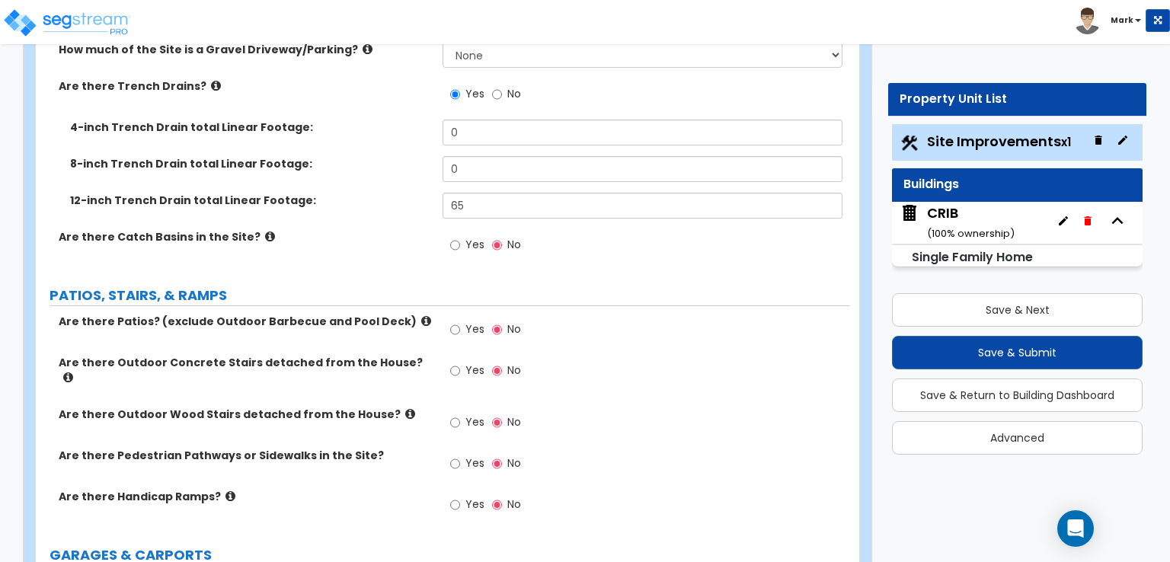
scroll to position [609, 0]
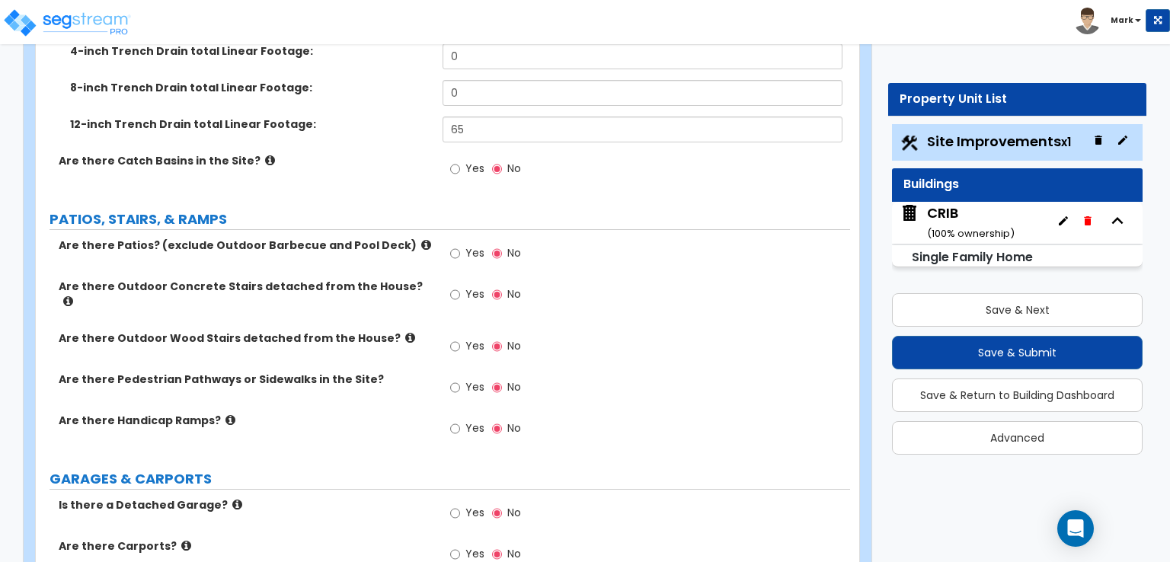
click at [421, 239] on icon at bounding box center [426, 244] width 10 height 11
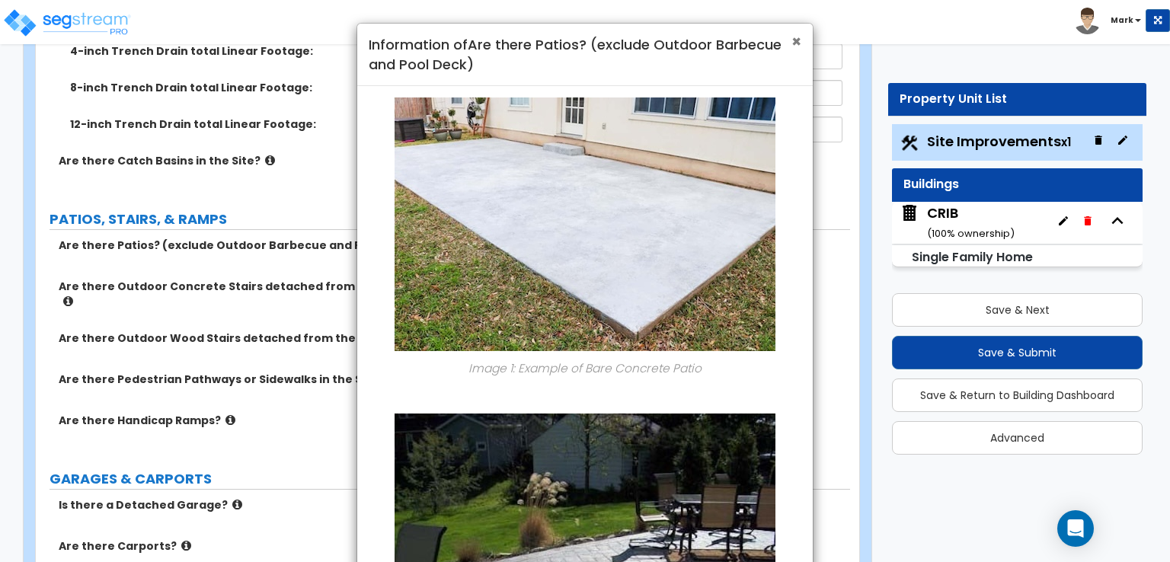
click at [792, 40] on span "×" at bounding box center [796, 41] width 10 height 22
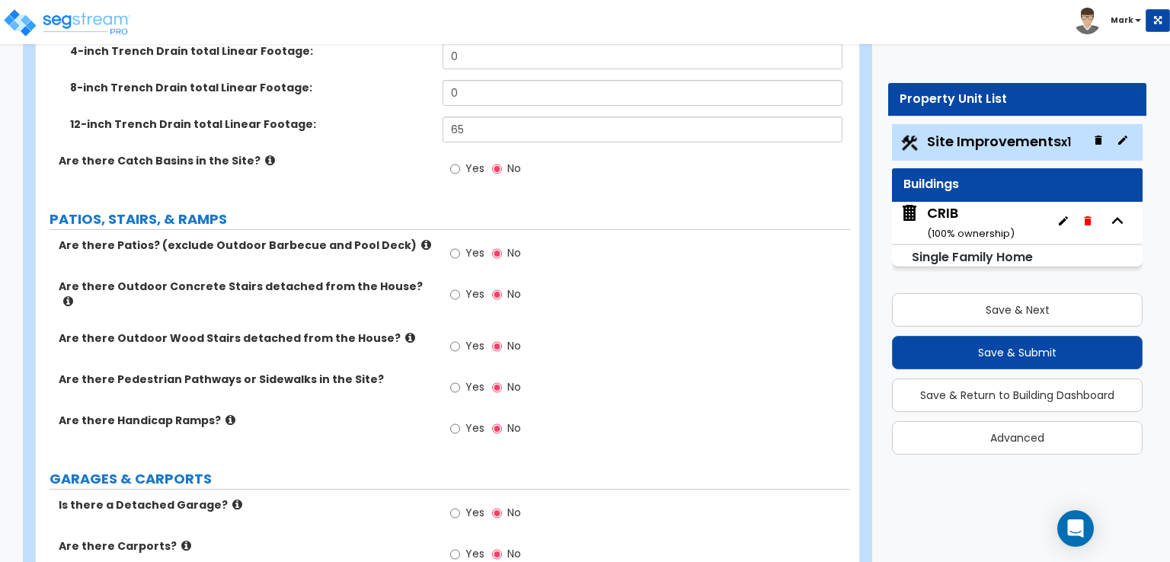
scroll to position [685, 0]
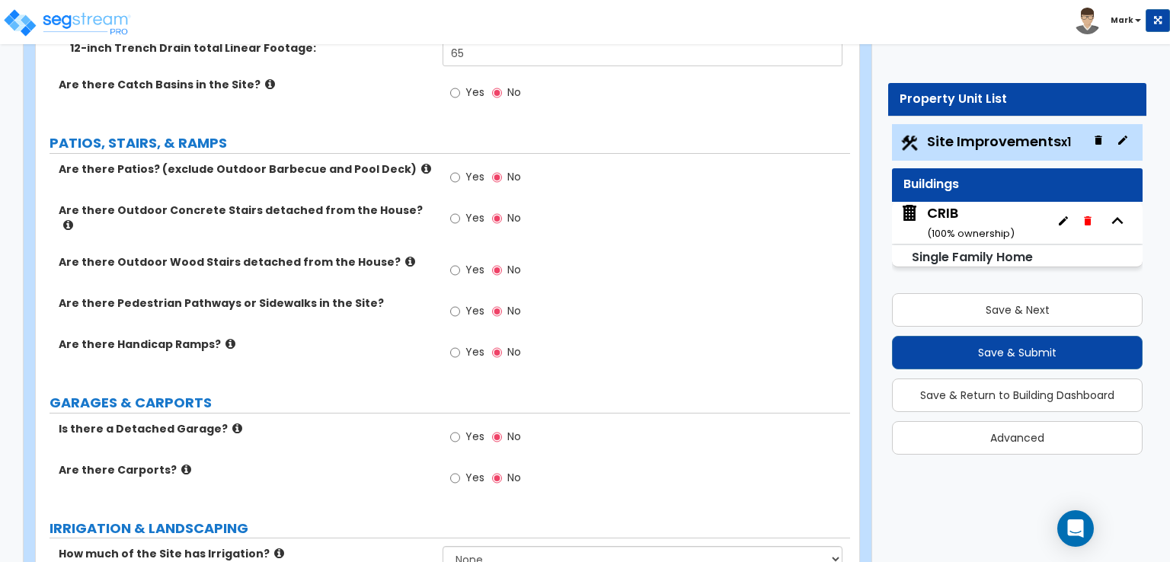
click at [463, 166] on label "Yes" at bounding box center [467, 179] width 34 height 26
click at [460, 169] on input "Yes" at bounding box center [455, 177] width 10 height 17
radio input "true"
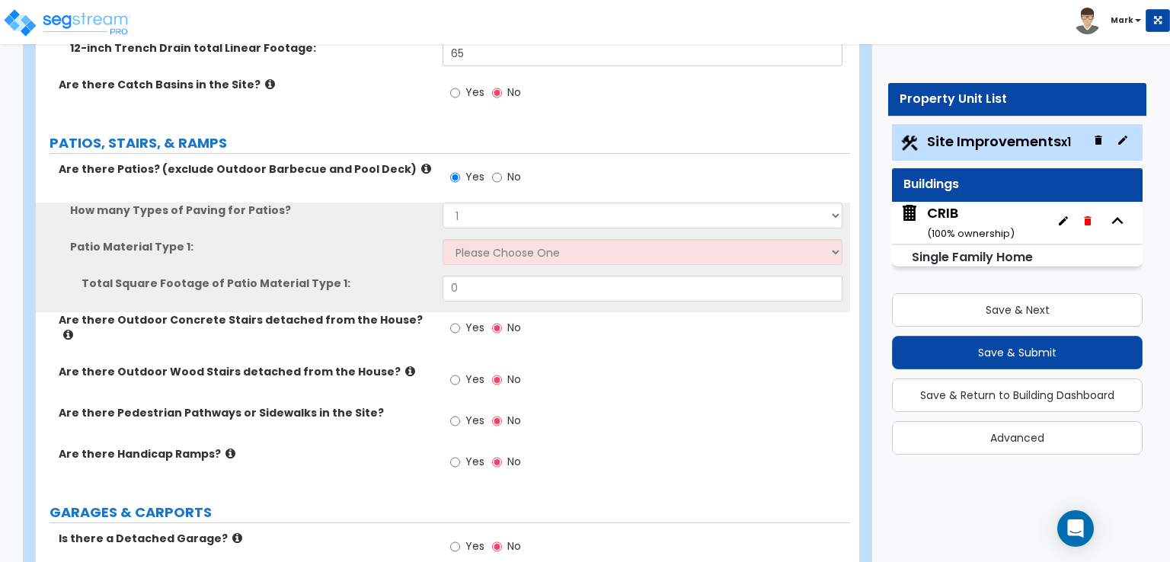
drag, startPoint x: 463, startPoint y: 124, endPoint x: 424, endPoint y: 138, distance: 41.2
click at [424, 161] on div "Are there Patios? (exclude Outdoor Barbecue and Pool Deck) Yes No" at bounding box center [443, 181] width 814 height 41
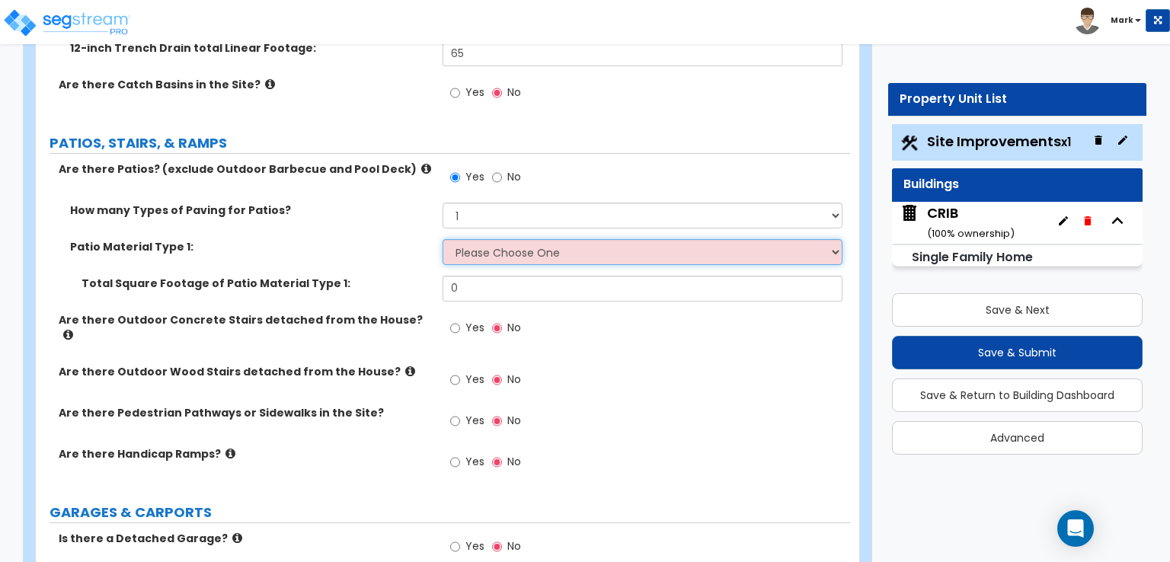
click at [508, 239] on select "Please Choose One Bare Concrete Stamped Concrete Brick Pavers Stone Pavers Tile…" at bounding box center [641, 252] width 399 height 26
click at [442, 239] on select "Please Choose One Bare Concrete Stamped Concrete Brick Pavers Stone Pavers Tile…" at bounding box center [641, 252] width 399 height 26
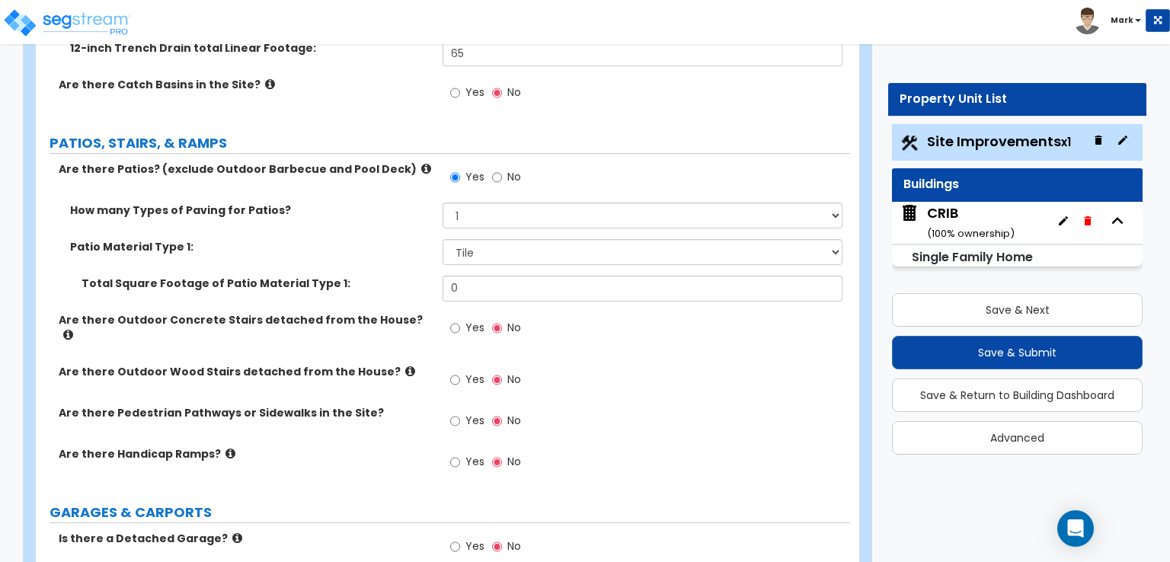
click at [483, 239] on div "Patio Material Type 1: Please Choose One Bare Concrete Stamped Concrete Brick P…" at bounding box center [443, 257] width 814 height 37
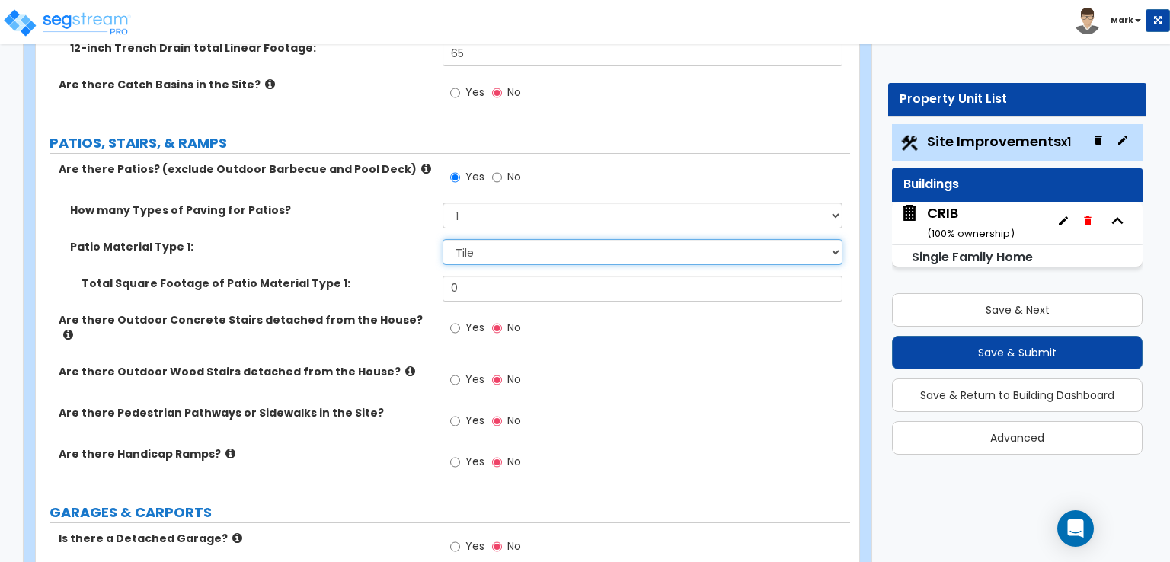
click at [487, 239] on div "Patio Material Type 1: Please Choose One Bare Concrete Stamped Concrete Brick P…" at bounding box center [443, 257] width 814 height 37
select select "4"
click at [442, 239] on select "Please Choose One Bare Concrete Stamped Concrete Brick Pavers Stone Pavers Tile…" at bounding box center [641, 252] width 399 height 26
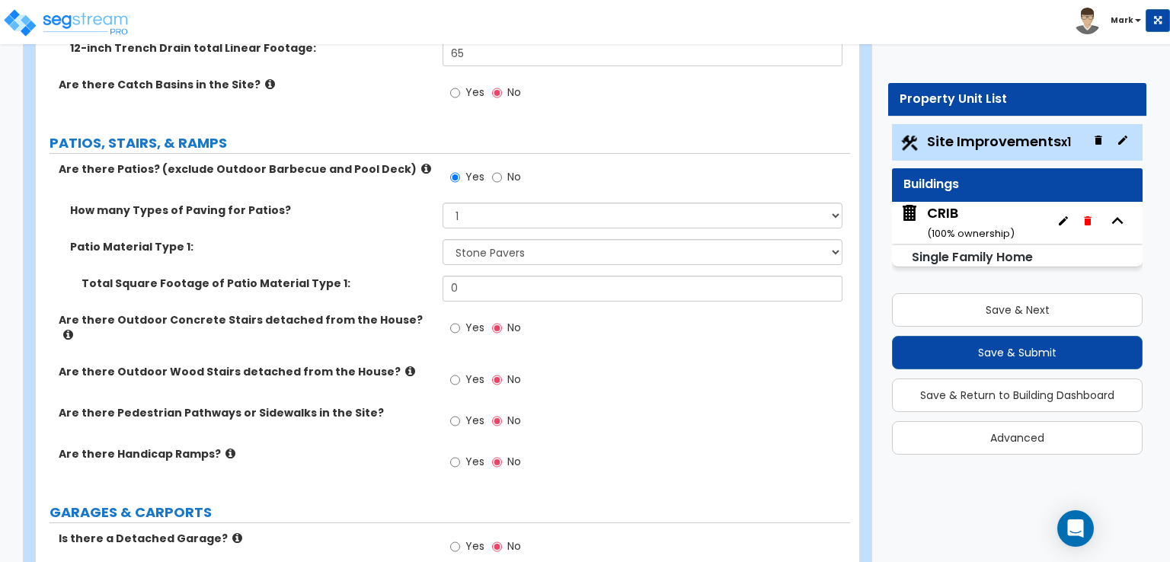
click at [420, 312] on label "Are there Outdoor Concrete Stairs detached from the House?" at bounding box center [245, 327] width 372 height 30
